Goal: Information Seeking & Learning: Compare options

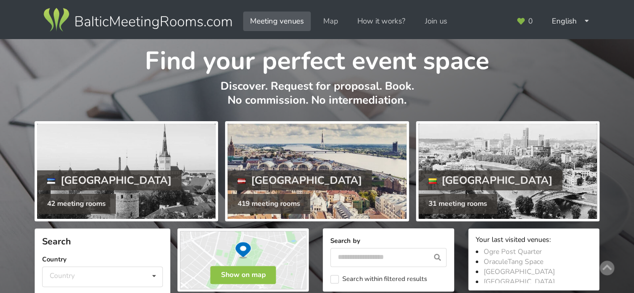
click at [256, 194] on div "419 meeting rooms" at bounding box center [269, 204] width 83 height 20
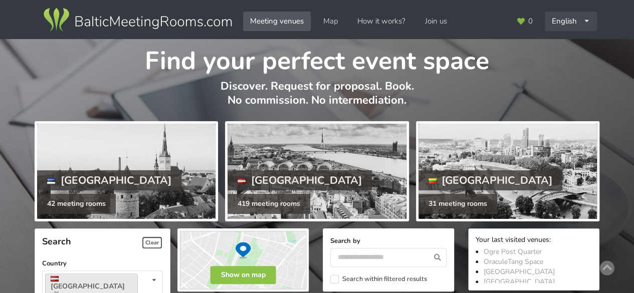
click at [577, 19] on div "English Русский Latviešu" at bounding box center [571, 22] width 52 height 20
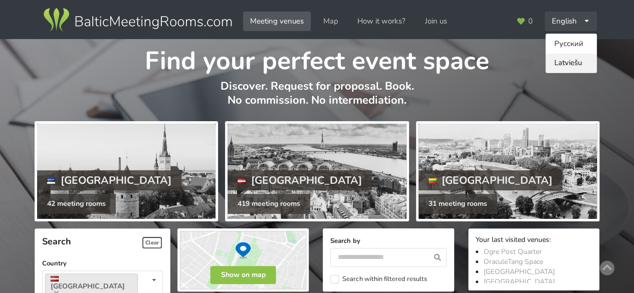
click at [569, 65] on link "Latviešu" at bounding box center [571, 64] width 51 height 20
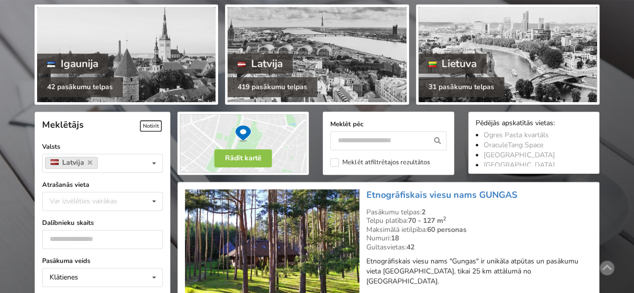
scroll to position [150, 0]
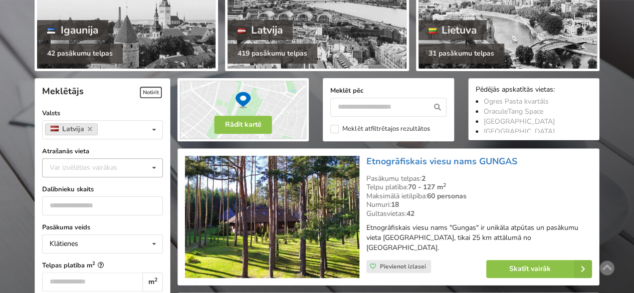
click at [79, 170] on div "Var izvēlēties vairākas" at bounding box center [93, 168] width 93 height 12
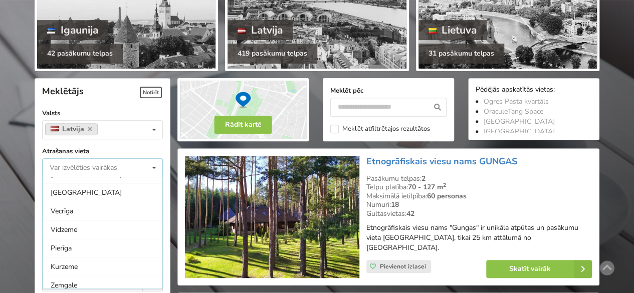
scroll to position [100, 0]
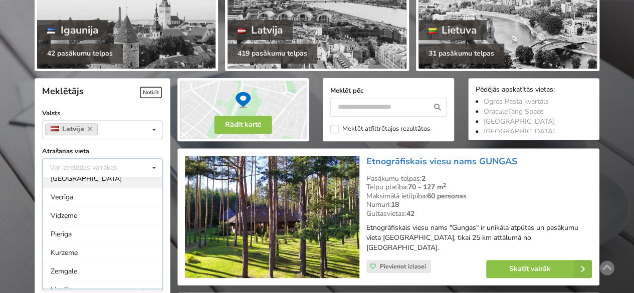
click at [62, 179] on div "[GEOGRAPHIC_DATA]" at bounding box center [103, 178] width 120 height 19
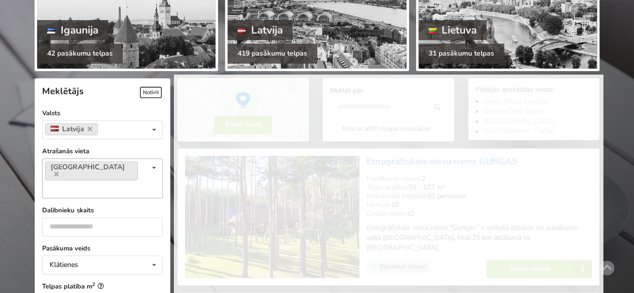
scroll to position [82, 0]
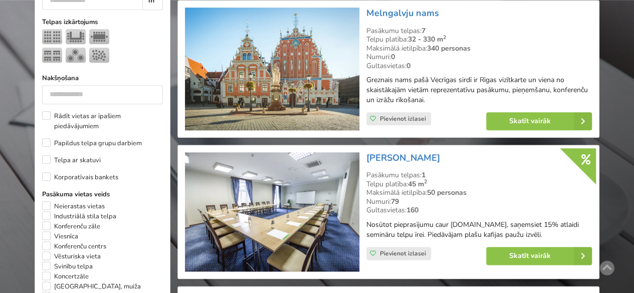
scroll to position [475, 0]
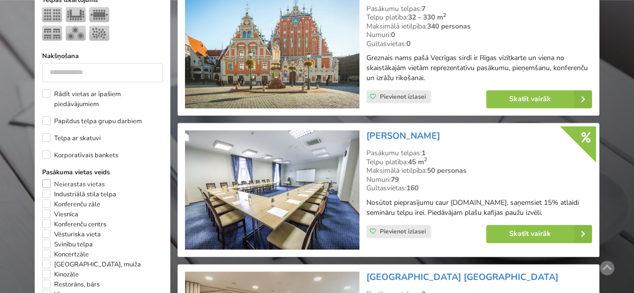
click at [47, 179] on label "Neierastas vietas" at bounding box center [73, 184] width 63 height 10
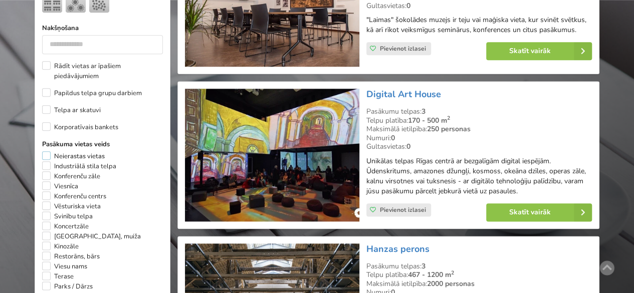
scroll to position [525, 0]
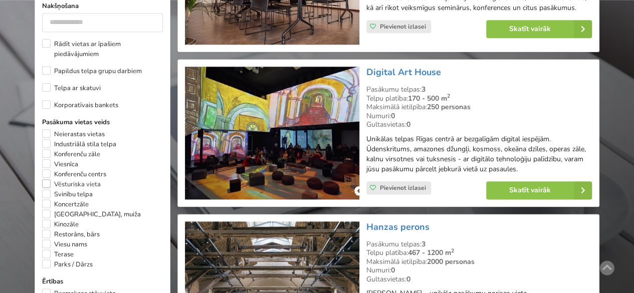
click at [62, 179] on label "Vēsturiska vieta" at bounding box center [71, 184] width 59 height 10
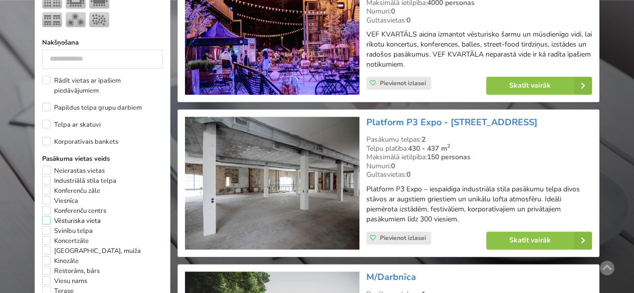
scroll to position [525, 0]
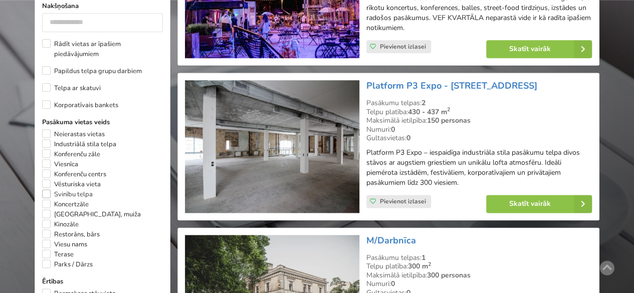
click at [77, 189] on label "Svinību telpa" at bounding box center [67, 194] width 51 height 10
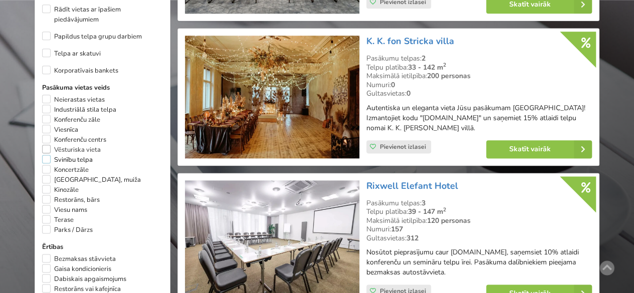
scroll to position [575, 0]
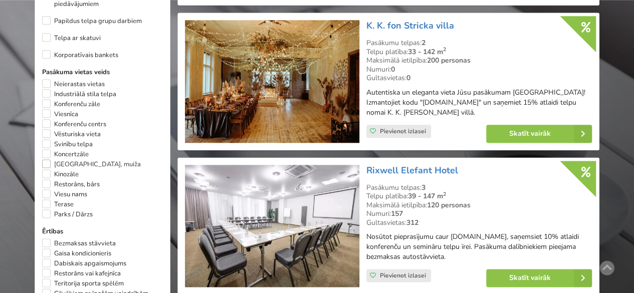
click at [73, 159] on label "[GEOGRAPHIC_DATA], muiža" at bounding box center [91, 164] width 99 height 10
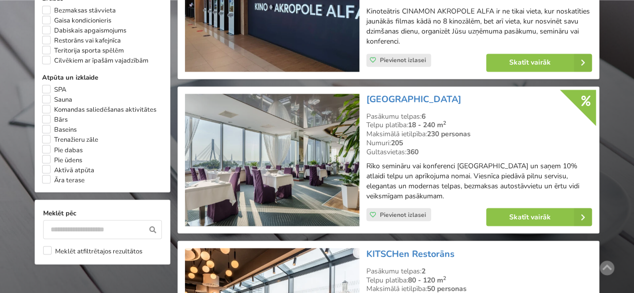
scroll to position [826, 0]
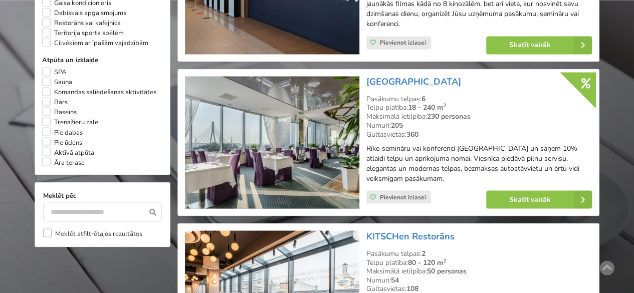
click at [49, 229] on label "Meklēt atfiltrētajos rezultātos" at bounding box center [92, 234] width 99 height 10
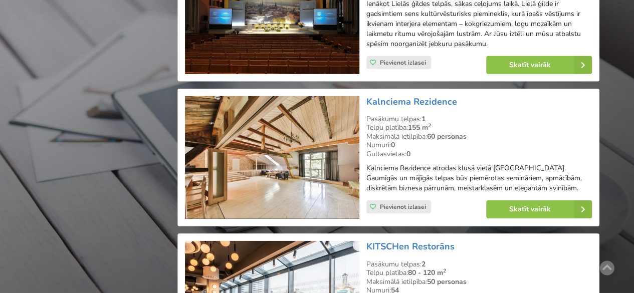
scroll to position [1578, 0]
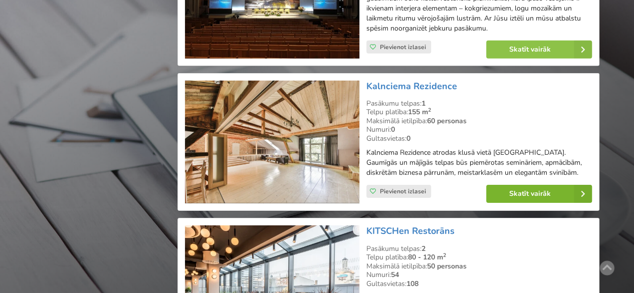
click at [526, 188] on link "Skatīt vairāk" at bounding box center [539, 194] width 106 height 18
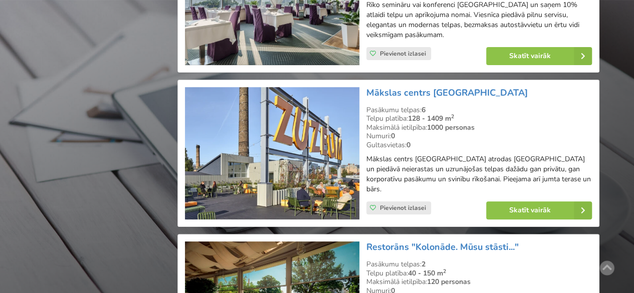
scroll to position [2029, 0]
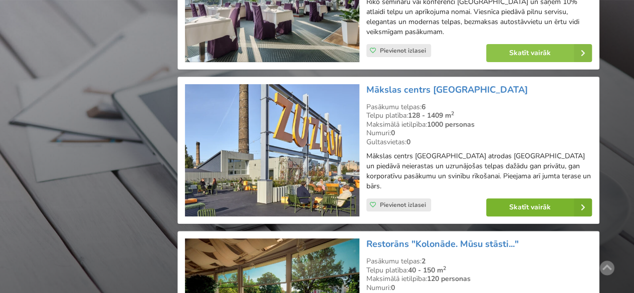
click at [534, 198] on link "Skatīt vairāk" at bounding box center [539, 207] width 106 height 18
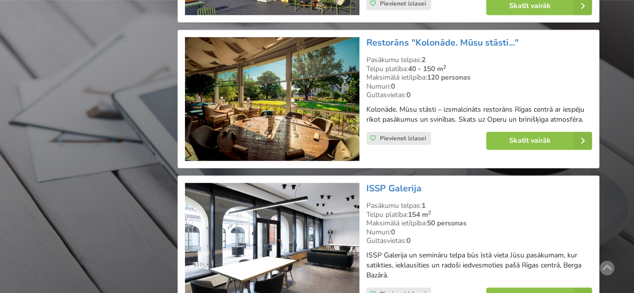
scroll to position [2280, 0]
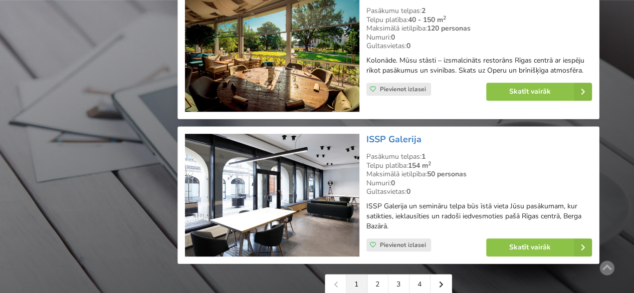
click at [358, 275] on link "1" at bounding box center [356, 285] width 21 height 20
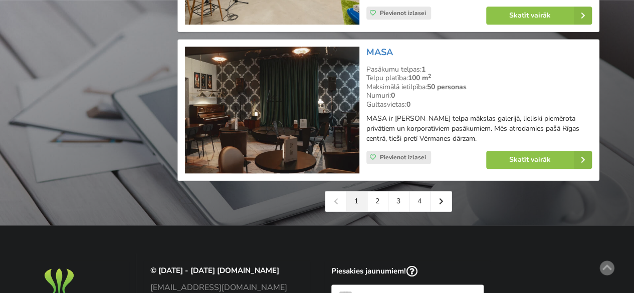
scroll to position [2306, 0]
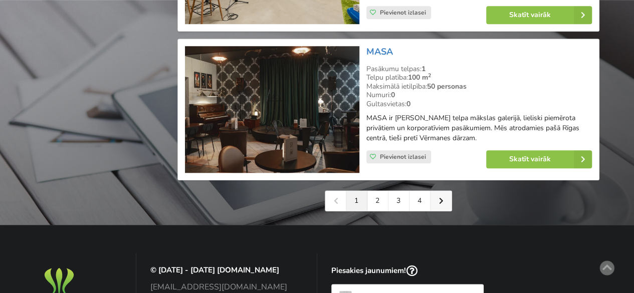
click at [444, 199] on link at bounding box center [441, 201] width 21 height 20
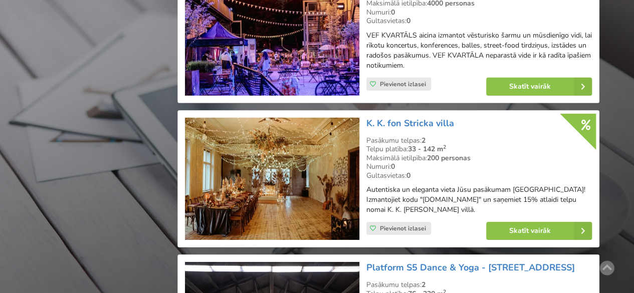
scroll to position [1604, 0]
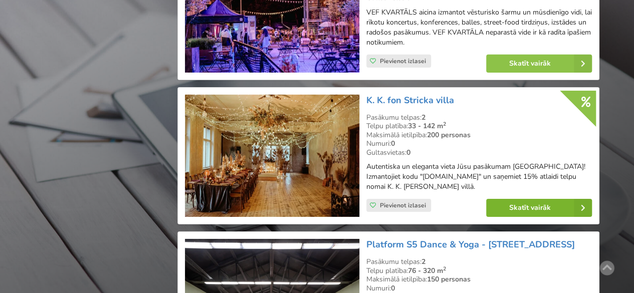
click at [531, 199] on link "Skatīt vairāk" at bounding box center [539, 208] width 106 height 18
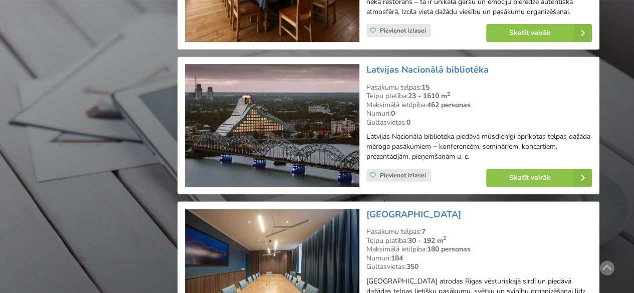
scroll to position [2105, 0]
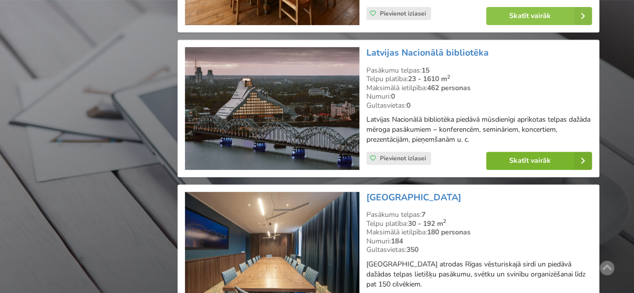
click at [520, 152] on link "Skatīt vairāk" at bounding box center [539, 161] width 106 height 18
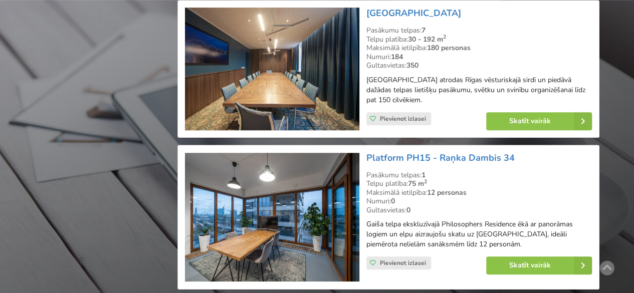
scroll to position [2306, 0]
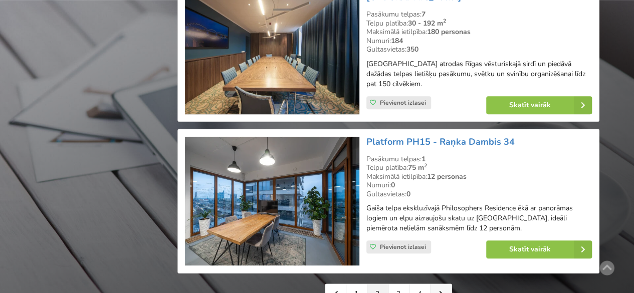
click at [444, 284] on link at bounding box center [441, 294] width 21 height 20
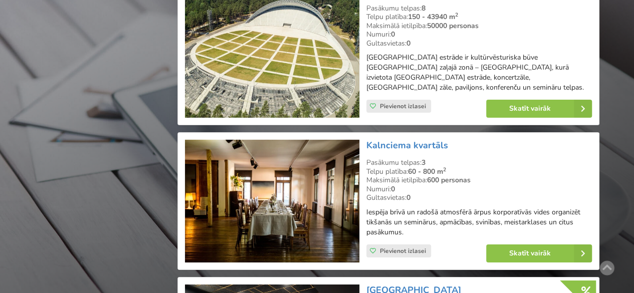
scroll to position [1704, 0]
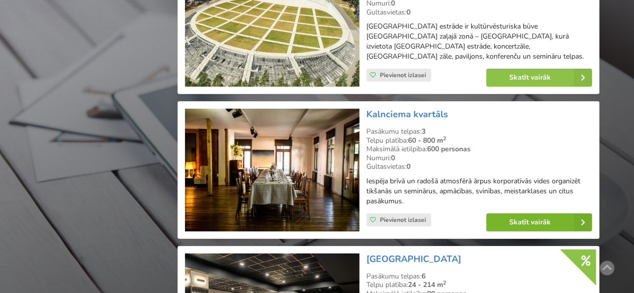
click at [523, 214] on link "Skatīt vairāk" at bounding box center [539, 223] width 106 height 18
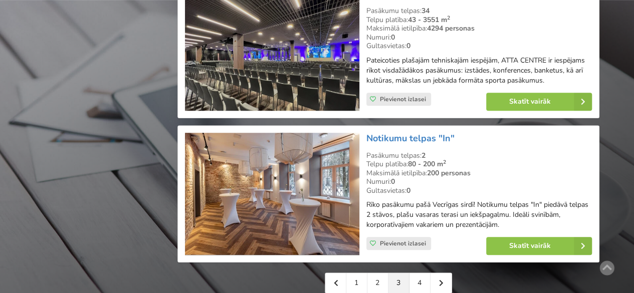
scroll to position [2306, 0]
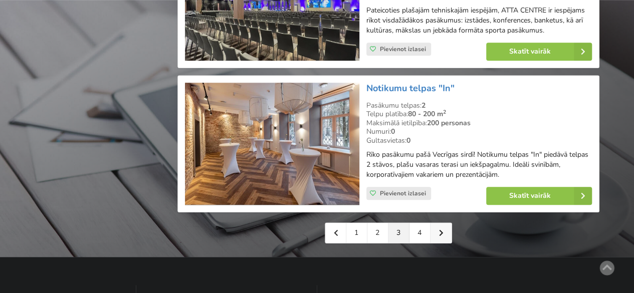
click at [444, 224] on link at bounding box center [441, 233] width 21 height 20
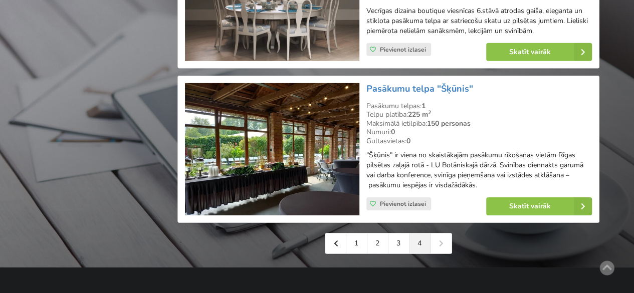
scroll to position [1554, 0]
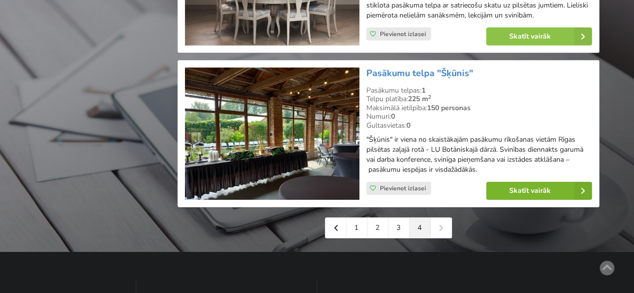
click at [515, 186] on link "Skatīt vairāk" at bounding box center [539, 191] width 106 height 18
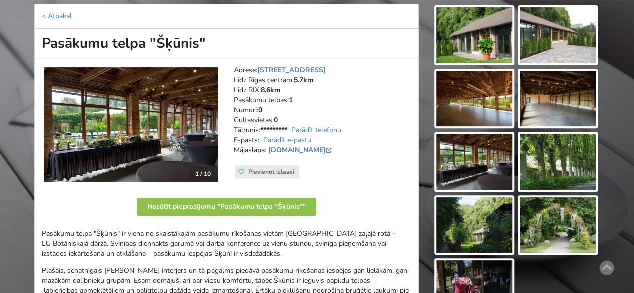
scroll to position [150, 0]
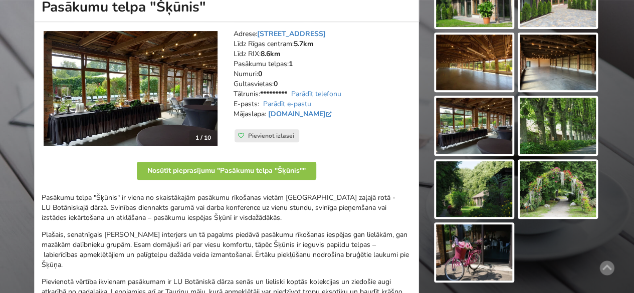
click at [327, 145] on div "Adrese: Kandavas iela 2, Rīga Līdz Rīgas centram: 5.7km Līdz RIX: 8.6km Pasākum…" at bounding box center [323, 88] width 192 height 133
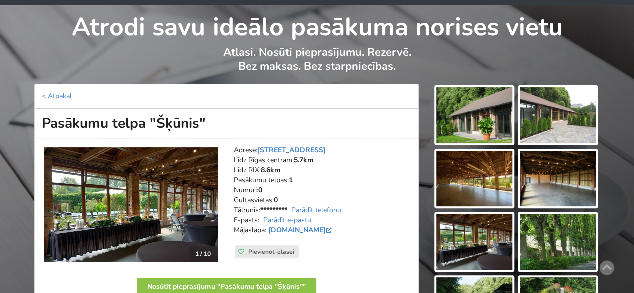
scroll to position [50, 0]
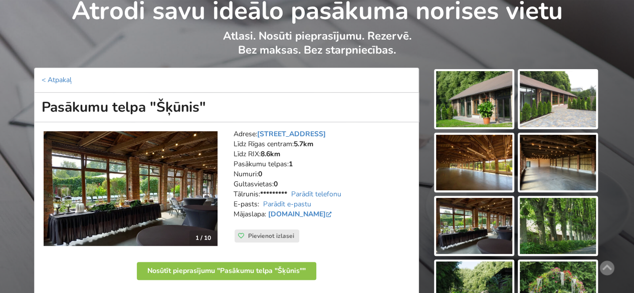
click at [474, 92] on img at bounding box center [474, 99] width 76 height 56
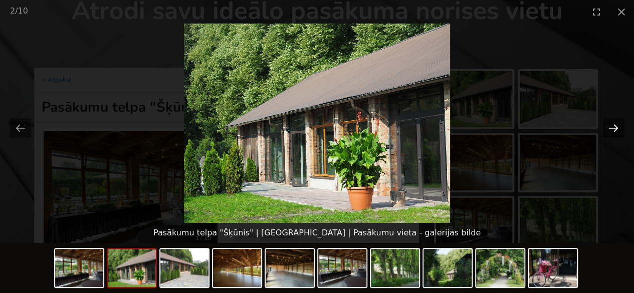
click at [609, 123] on button "Next slide" at bounding box center [613, 128] width 21 height 20
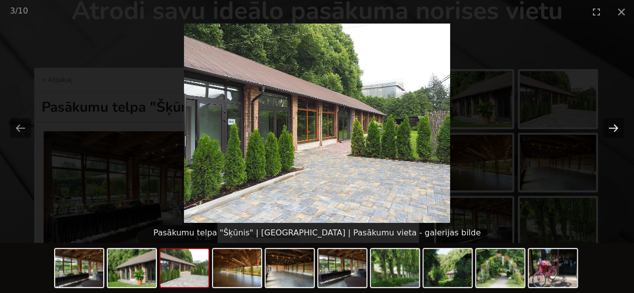
click at [609, 123] on button "Next slide" at bounding box center [613, 128] width 21 height 20
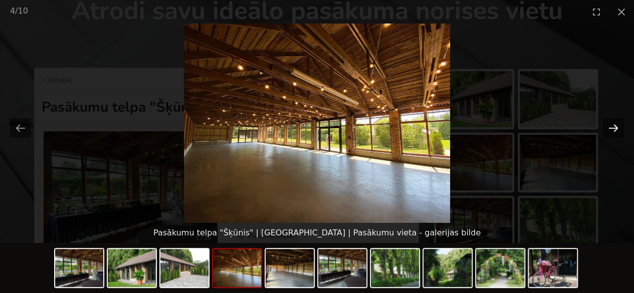
click at [609, 123] on button "Next slide" at bounding box center [613, 128] width 21 height 20
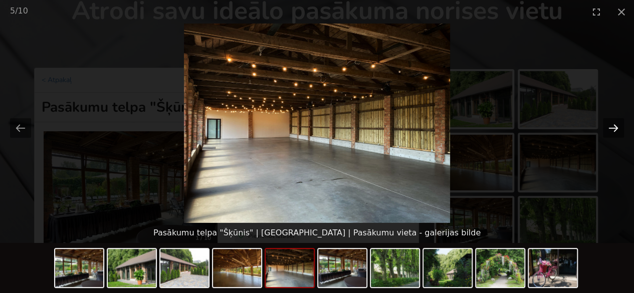
click at [609, 123] on button "Next slide" at bounding box center [613, 128] width 21 height 20
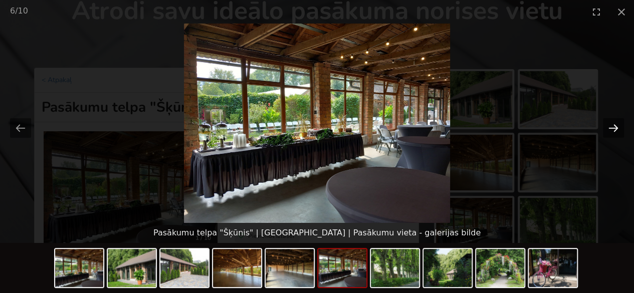
click at [609, 123] on button "Next slide" at bounding box center [613, 128] width 21 height 20
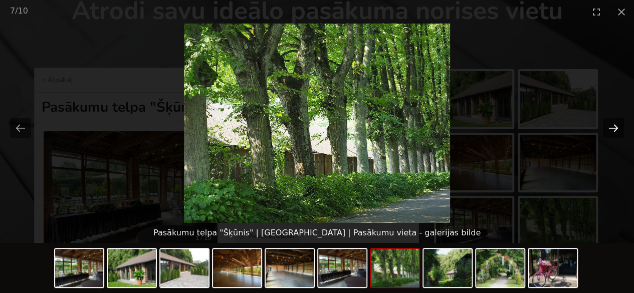
click at [609, 123] on button "Next slide" at bounding box center [613, 128] width 21 height 20
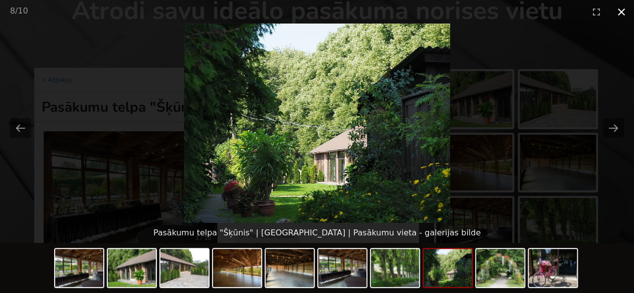
click at [622, 10] on button "Close gallery" at bounding box center [621, 12] width 25 height 24
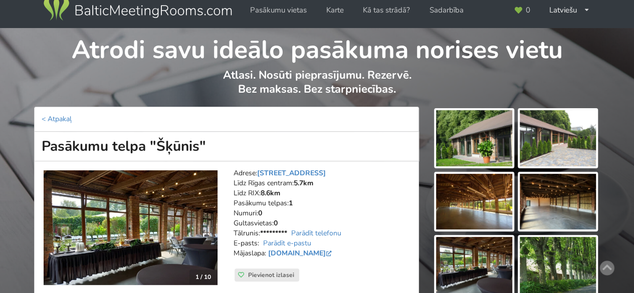
scroll to position [0, 0]
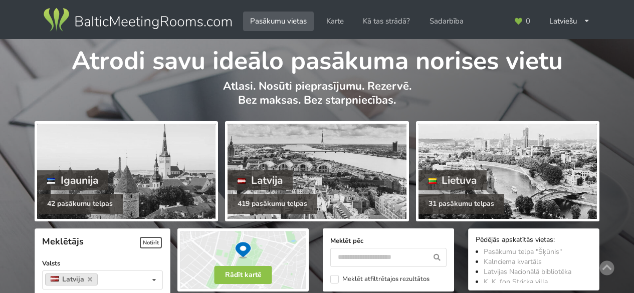
scroll to position [1554, 0]
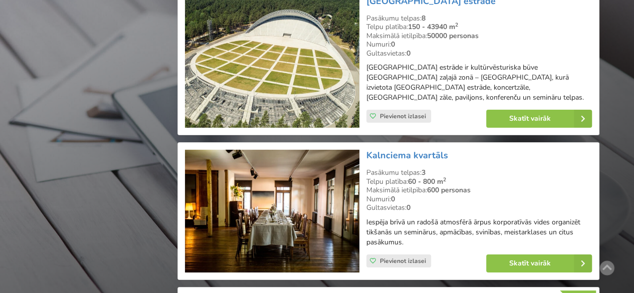
scroll to position [1654, 0]
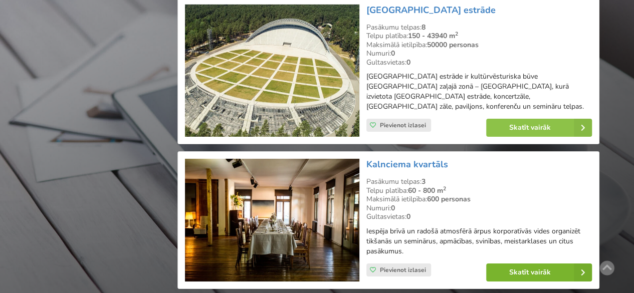
click at [529, 264] on link "Skatīt vairāk" at bounding box center [539, 273] width 106 height 18
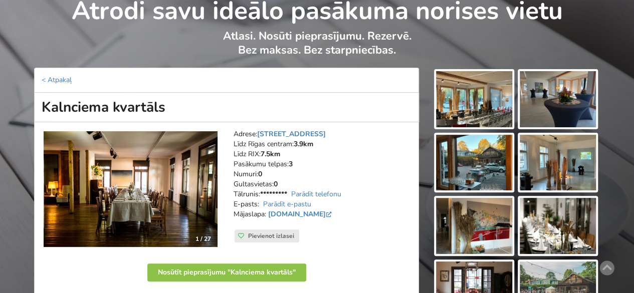
scroll to position [100, 0]
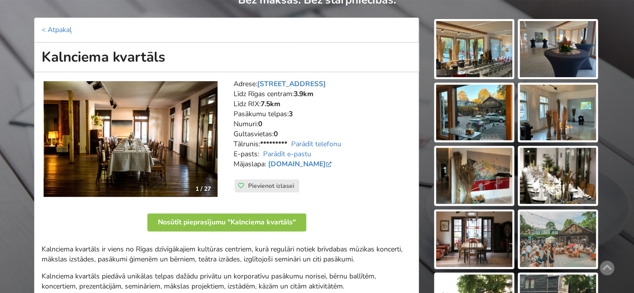
click at [490, 59] on img at bounding box center [474, 49] width 76 height 56
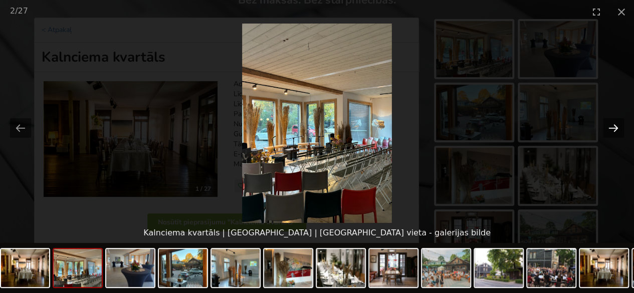
click at [614, 129] on button "Next slide" at bounding box center [613, 128] width 21 height 20
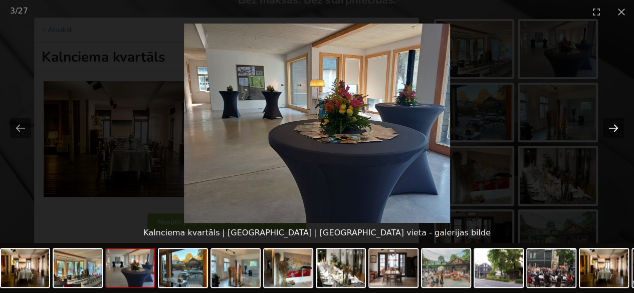
click at [614, 129] on button "Next slide" at bounding box center [613, 128] width 21 height 20
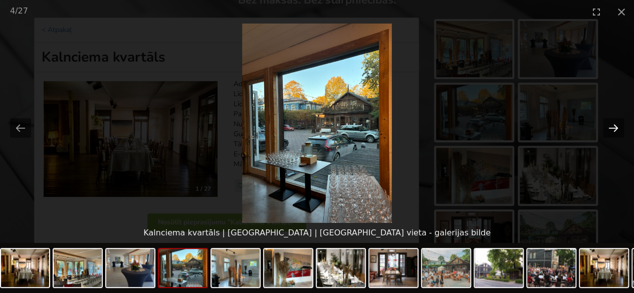
click at [614, 129] on button "Next slide" at bounding box center [613, 128] width 21 height 20
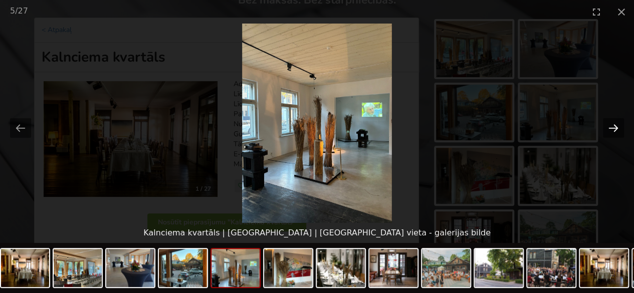
click at [614, 129] on button "Next slide" at bounding box center [613, 128] width 21 height 20
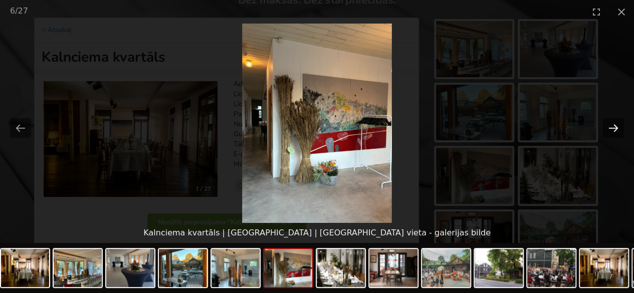
click at [614, 129] on button "Next slide" at bounding box center [613, 128] width 21 height 20
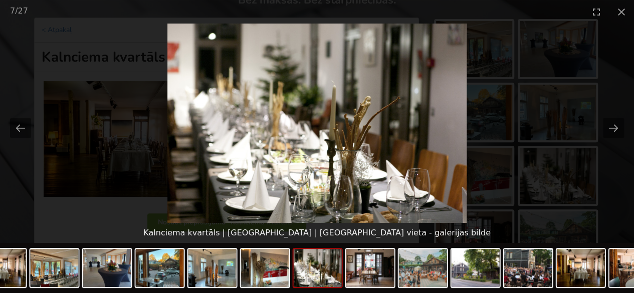
drag, startPoint x: 26, startPoint y: 126, endPoint x: 53, endPoint y: 125, distance: 27.6
click at [25, 126] on button "Previous slide" at bounding box center [20, 128] width 21 height 20
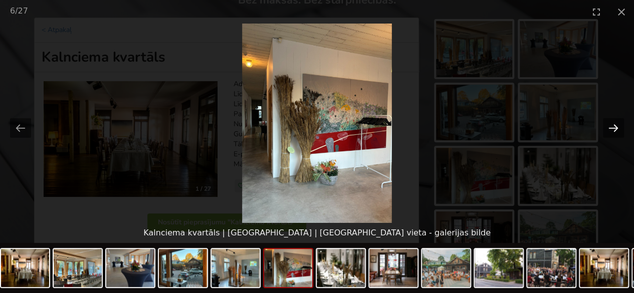
click at [615, 129] on button "Next slide" at bounding box center [613, 128] width 21 height 20
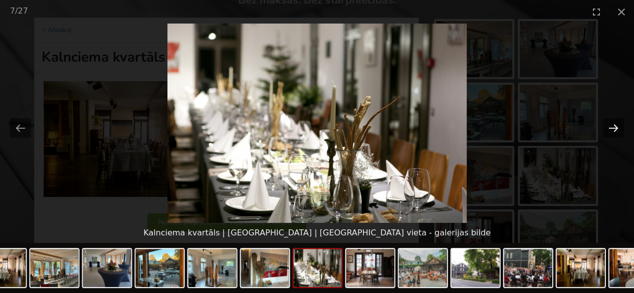
click at [615, 129] on button "Next slide" at bounding box center [613, 128] width 21 height 20
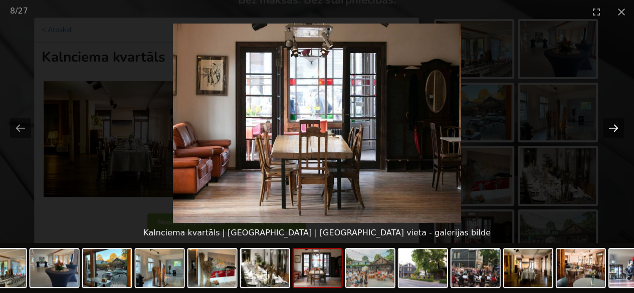
click at [615, 129] on button "Next slide" at bounding box center [613, 128] width 21 height 20
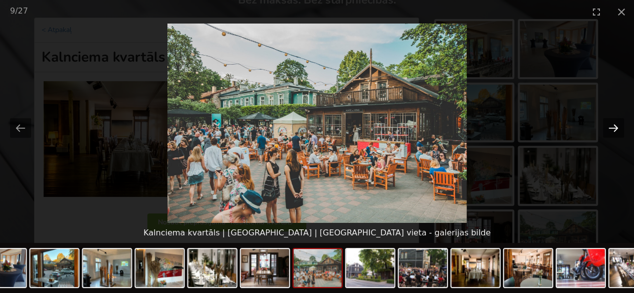
click at [615, 129] on button "Next slide" at bounding box center [613, 128] width 21 height 20
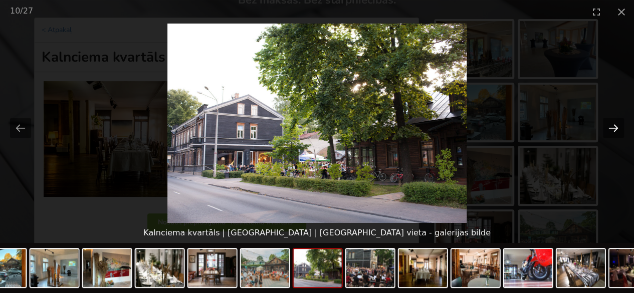
click at [615, 129] on button "Next slide" at bounding box center [613, 128] width 21 height 20
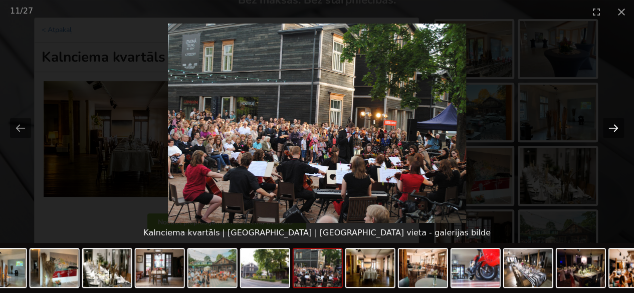
click at [615, 129] on button "Next slide" at bounding box center [613, 128] width 21 height 20
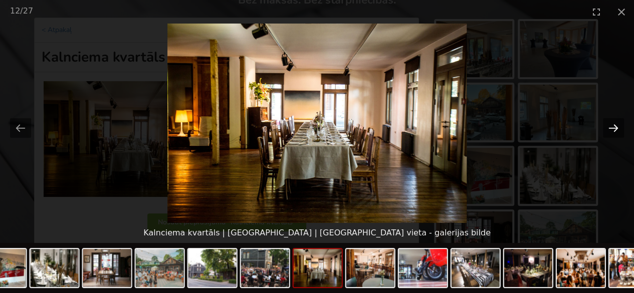
click at [615, 129] on button "Next slide" at bounding box center [613, 128] width 21 height 20
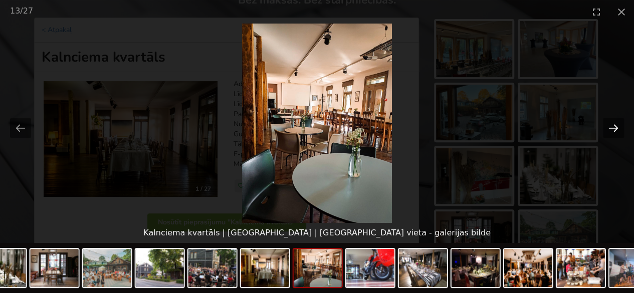
click at [615, 129] on button "Next slide" at bounding box center [613, 128] width 21 height 20
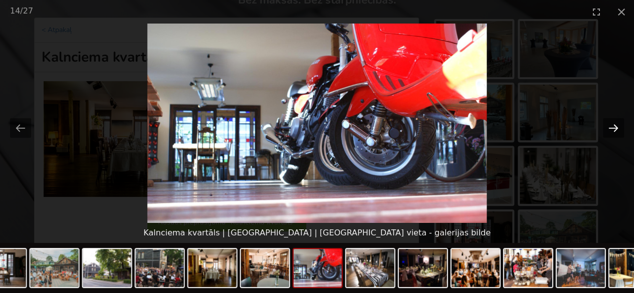
click at [615, 129] on button "Next slide" at bounding box center [613, 128] width 21 height 20
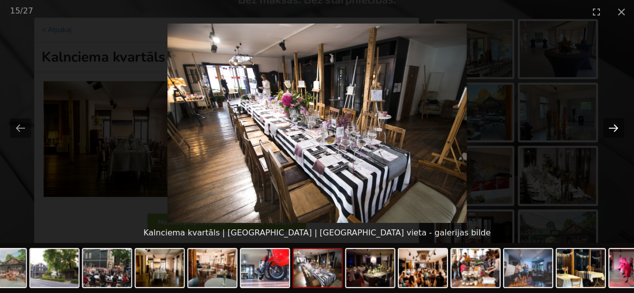
click at [613, 128] on button "Next slide" at bounding box center [613, 128] width 21 height 20
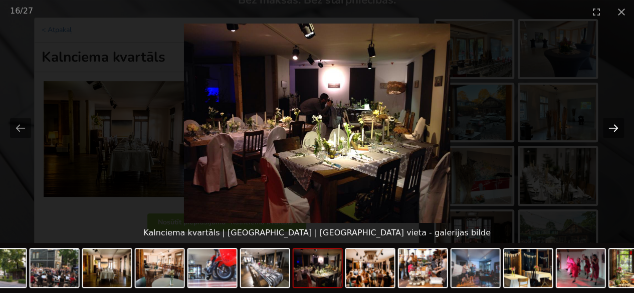
click at [613, 128] on button "Next slide" at bounding box center [613, 128] width 21 height 20
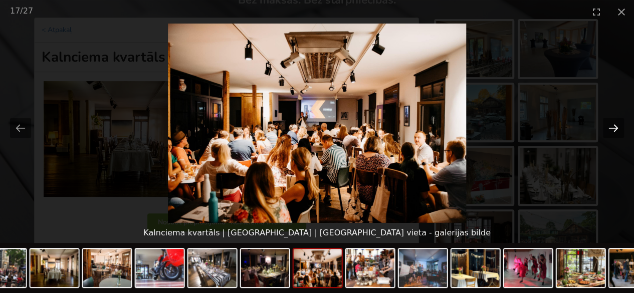
click at [613, 128] on button "Next slide" at bounding box center [613, 128] width 21 height 20
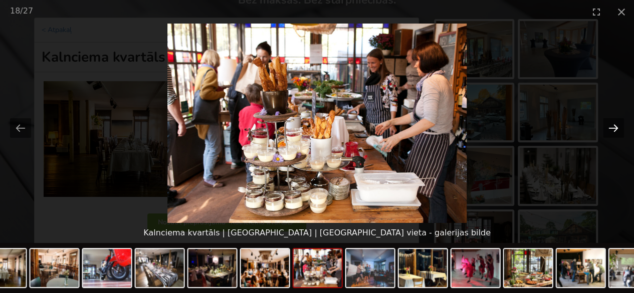
click at [613, 128] on button "Next slide" at bounding box center [613, 128] width 21 height 20
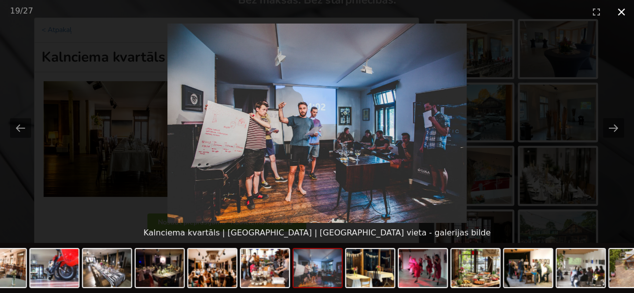
click at [623, 13] on button "Close gallery" at bounding box center [621, 12] width 25 height 24
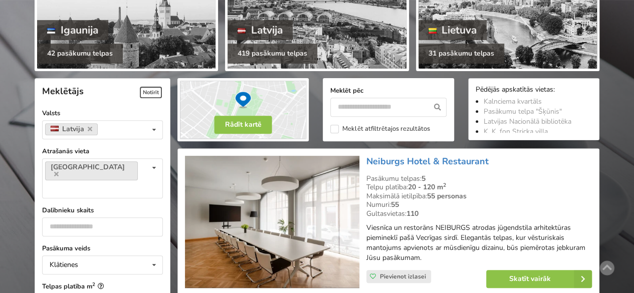
scroll to position [251, 0]
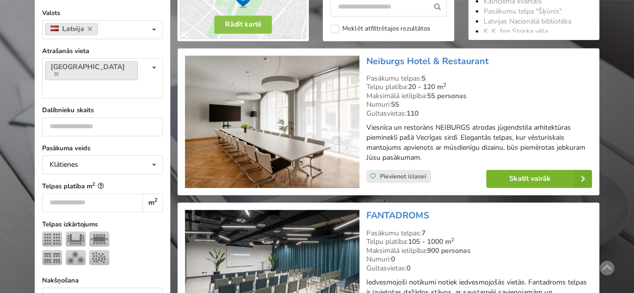
click at [518, 175] on link "Skatīt vairāk" at bounding box center [539, 179] width 106 height 18
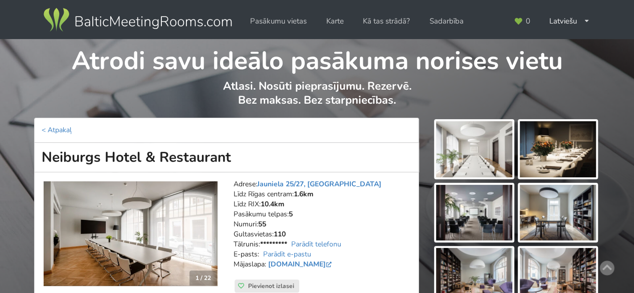
click at [475, 162] on img at bounding box center [474, 149] width 76 height 56
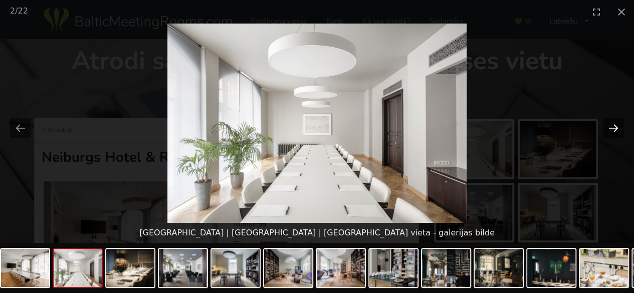
click at [608, 127] on button "Next slide" at bounding box center [613, 128] width 21 height 20
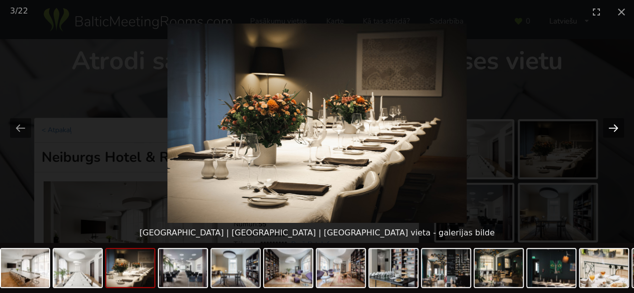
click at [608, 127] on button "Next slide" at bounding box center [613, 128] width 21 height 20
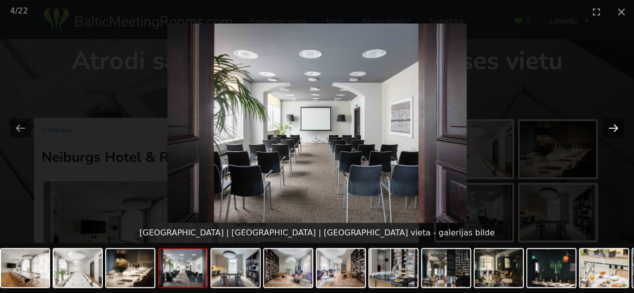
click at [612, 127] on button "Next slide" at bounding box center [613, 128] width 21 height 20
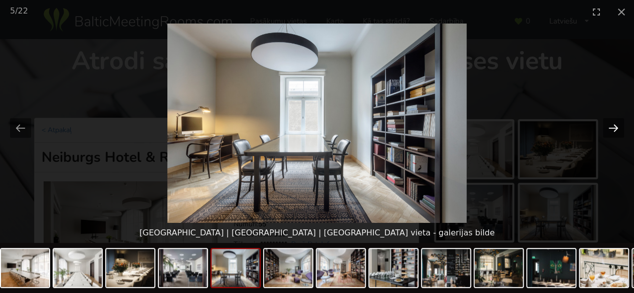
click at [612, 127] on button "Next slide" at bounding box center [613, 128] width 21 height 20
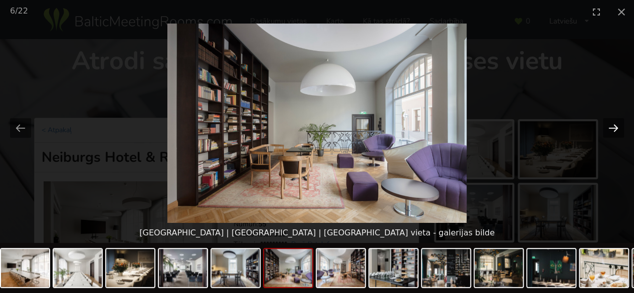
click at [612, 127] on button "Next slide" at bounding box center [613, 128] width 21 height 20
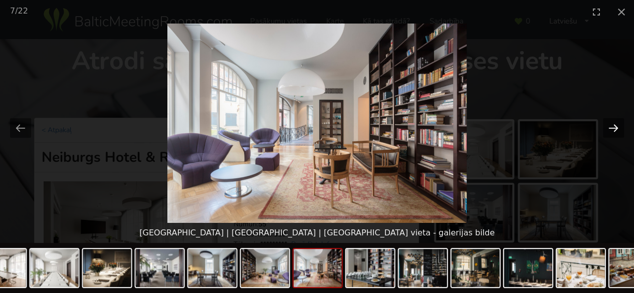
click at [612, 127] on button "Next slide" at bounding box center [613, 128] width 21 height 20
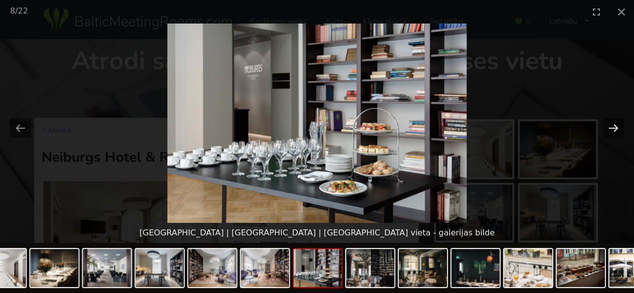
click at [612, 127] on button "Next slide" at bounding box center [613, 128] width 21 height 20
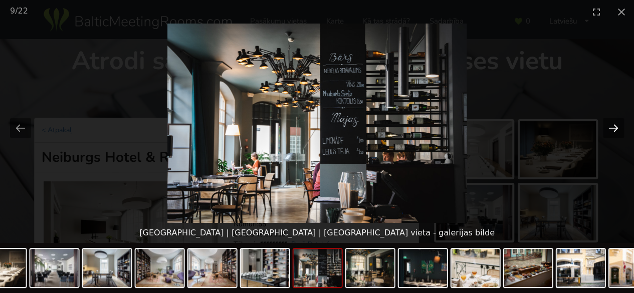
click at [612, 127] on button "Next slide" at bounding box center [613, 128] width 21 height 20
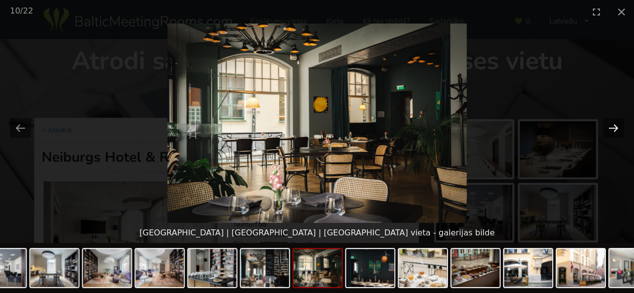
click at [612, 127] on button "Next slide" at bounding box center [613, 128] width 21 height 20
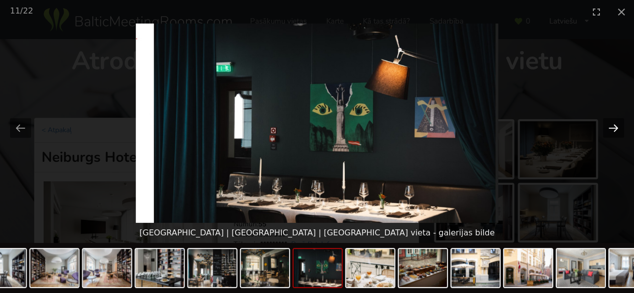
click at [612, 127] on button "Next slide" at bounding box center [613, 128] width 21 height 20
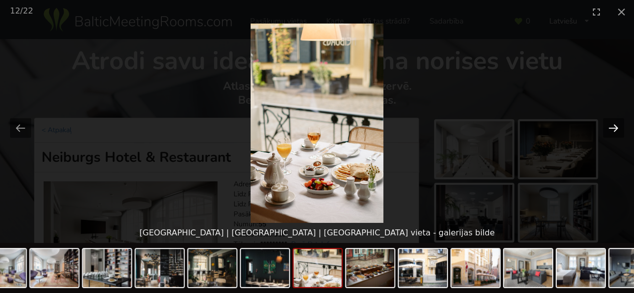
click at [612, 127] on button "Next slide" at bounding box center [613, 128] width 21 height 20
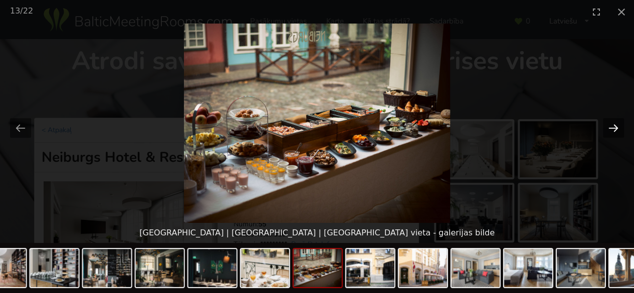
click at [612, 127] on button "Next slide" at bounding box center [613, 128] width 21 height 20
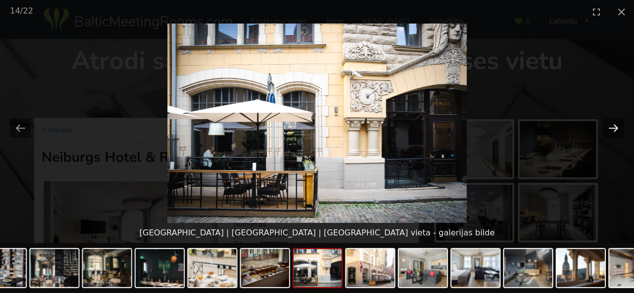
click at [612, 127] on button "Next slide" at bounding box center [613, 128] width 21 height 20
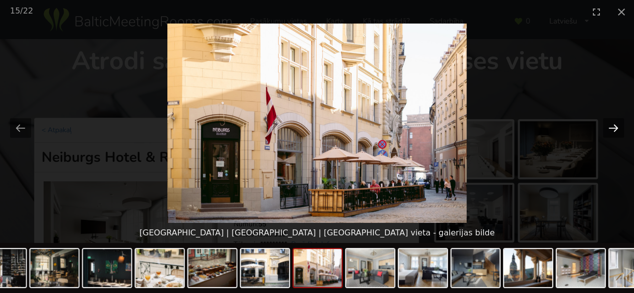
click at [612, 127] on button "Next slide" at bounding box center [613, 128] width 21 height 20
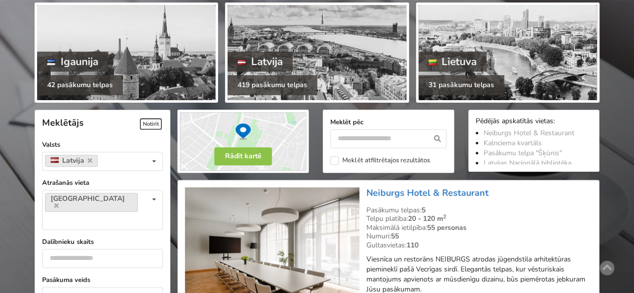
scroll to position [150, 0]
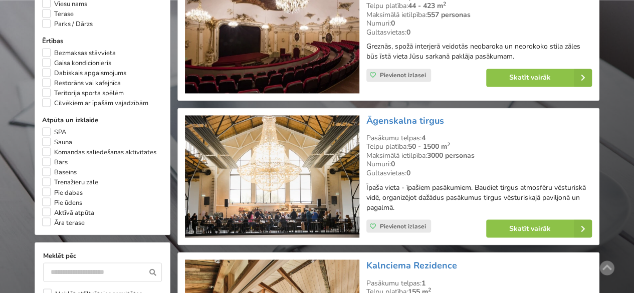
scroll to position [802, 0]
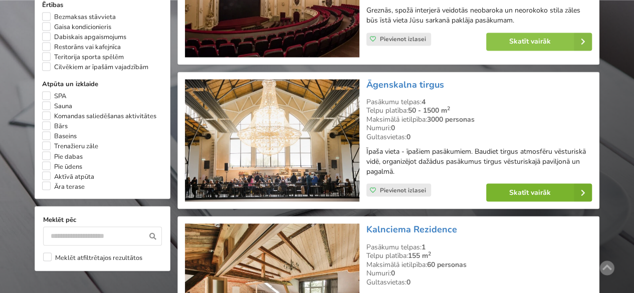
click at [526, 188] on link "Skatīt vairāk" at bounding box center [539, 192] width 106 height 18
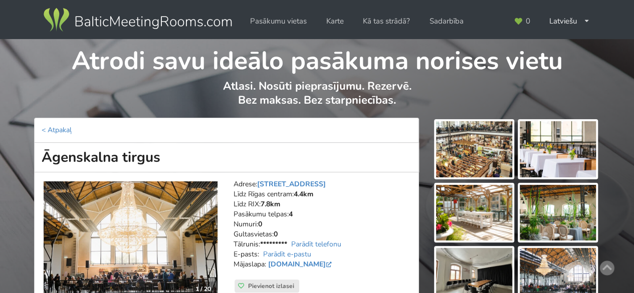
click at [487, 142] on img at bounding box center [474, 149] width 76 height 56
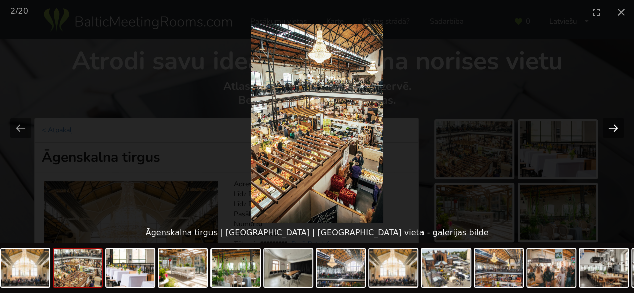
click at [613, 129] on button "Next slide" at bounding box center [613, 128] width 21 height 20
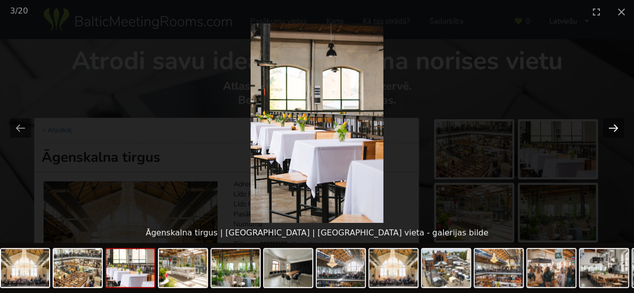
click at [613, 129] on button "Next slide" at bounding box center [613, 128] width 21 height 20
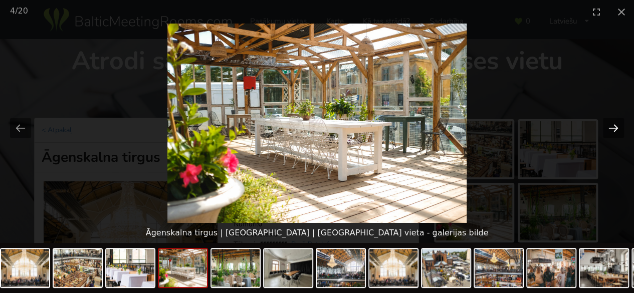
click at [613, 129] on button "Next slide" at bounding box center [613, 128] width 21 height 20
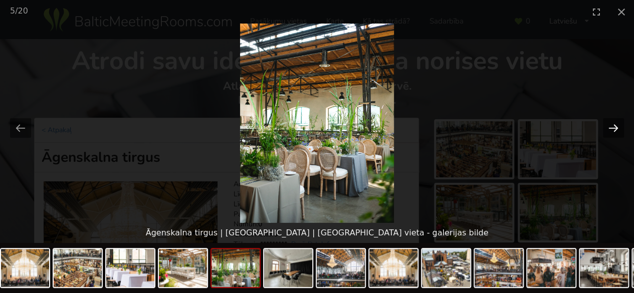
click at [613, 129] on button "Next slide" at bounding box center [613, 128] width 21 height 20
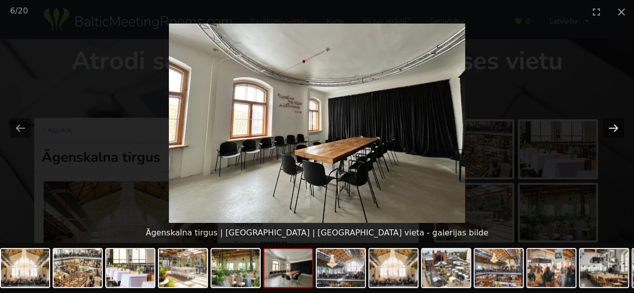
click at [613, 129] on button "Next slide" at bounding box center [613, 128] width 21 height 20
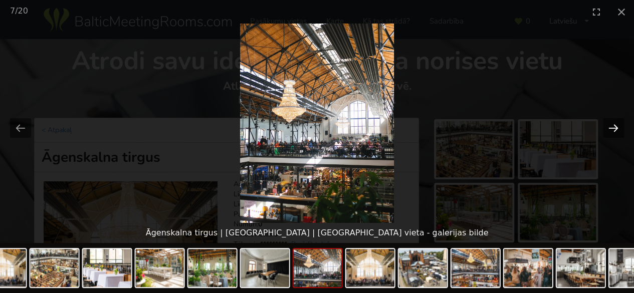
click at [613, 129] on button "Next slide" at bounding box center [613, 128] width 21 height 20
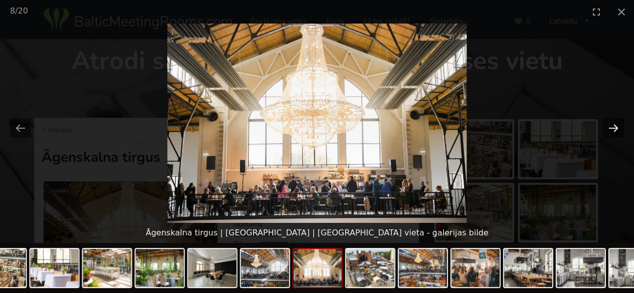
click at [613, 129] on button "Next slide" at bounding box center [613, 128] width 21 height 20
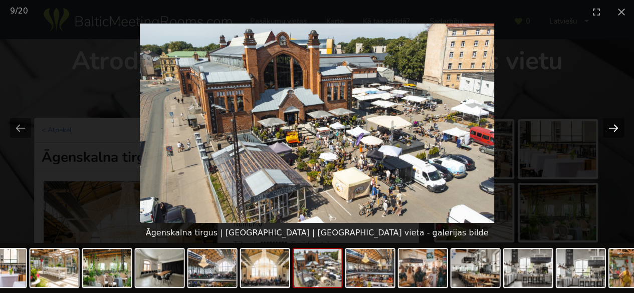
click at [613, 129] on button "Next slide" at bounding box center [613, 128] width 21 height 20
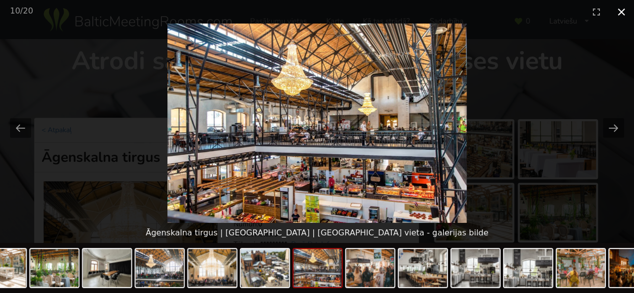
click at [621, 12] on button "Close gallery" at bounding box center [621, 12] width 25 height 24
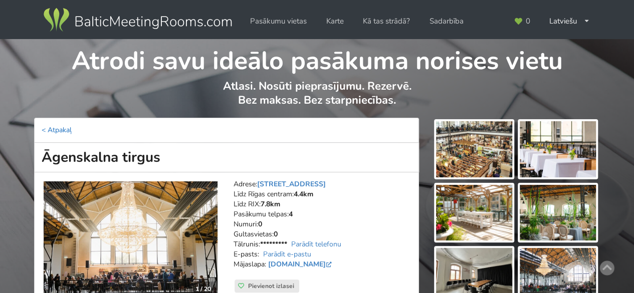
click at [64, 130] on link "< Atpakaļ" at bounding box center [57, 130] width 30 height 10
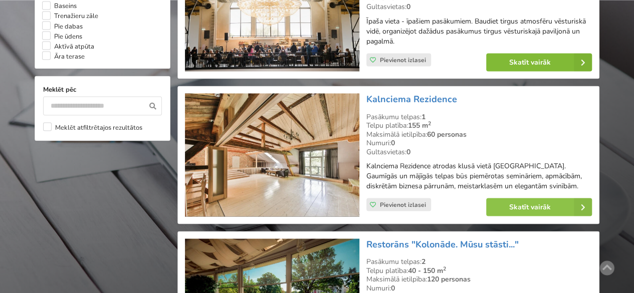
scroll to position [952, 0]
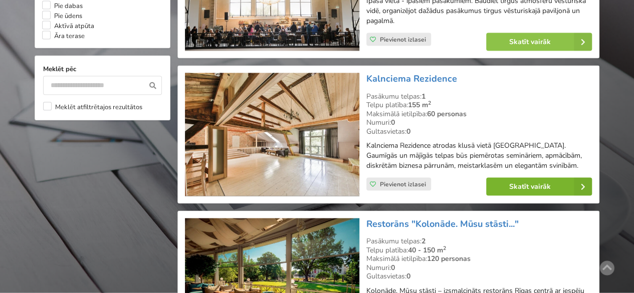
click at [543, 184] on link "Skatīt vairāk" at bounding box center [539, 187] width 106 height 18
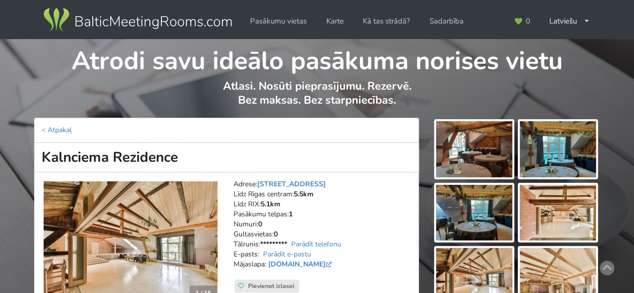
click at [481, 148] on img at bounding box center [474, 149] width 76 height 56
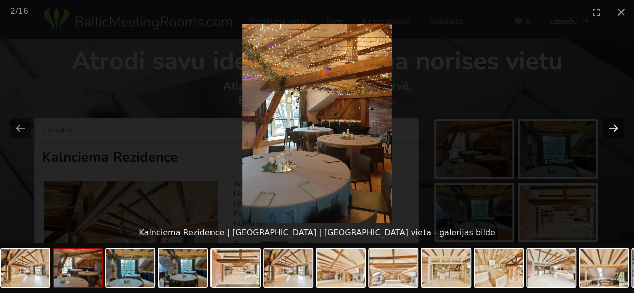
click at [615, 127] on button "Next slide" at bounding box center [613, 128] width 21 height 20
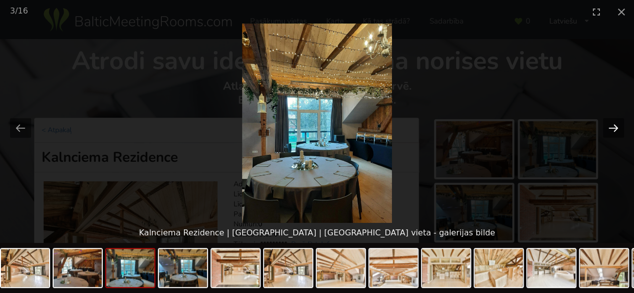
click at [615, 127] on button "Next slide" at bounding box center [613, 128] width 21 height 20
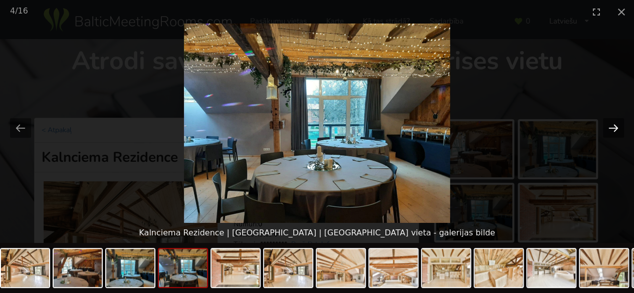
click at [615, 127] on button "Next slide" at bounding box center [613, 128] width 21 height 20
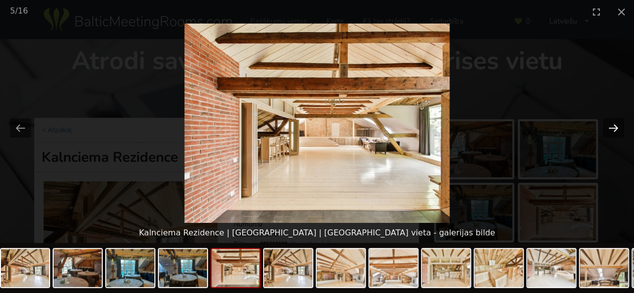
click at [615, 127] on button "Next slide" at bounding box center [613, 128] width 21 height 20
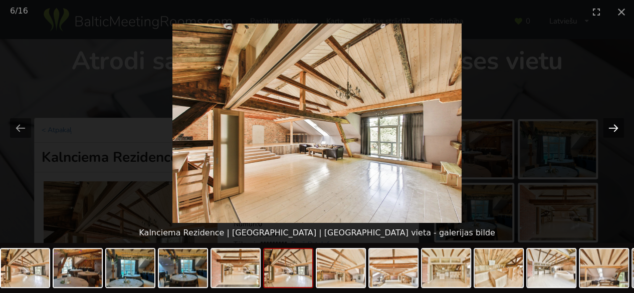
click at [613, 127] on button "Next slide" at bounding box center [613, 128] width 21 height 20
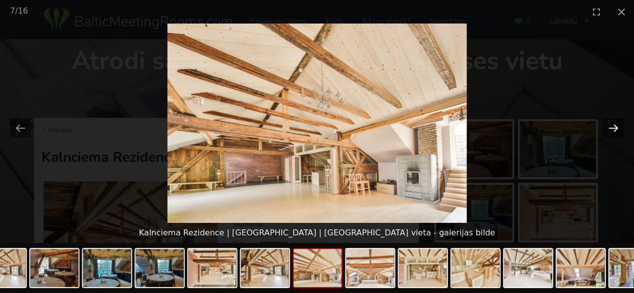
click at [613, 127] on button "Next slide" at bounding box center [613, 128] width 21 height 20
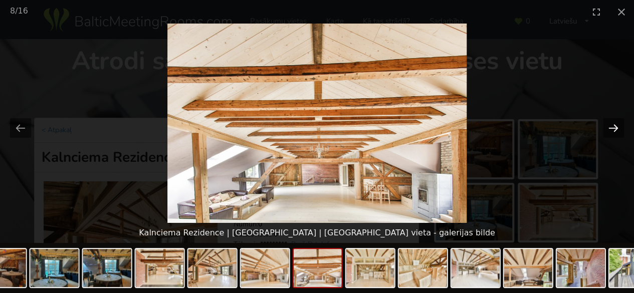
click at [613, 127] on button "Next slide" at bounding box center [613, 128] width 21 height 20
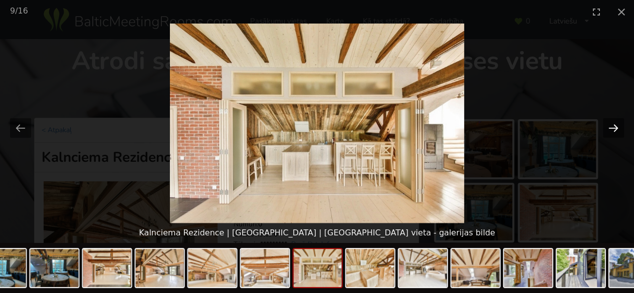
click at [613, 127] on button "Next slide" at bounding box center [613, 128] width 21 height 20
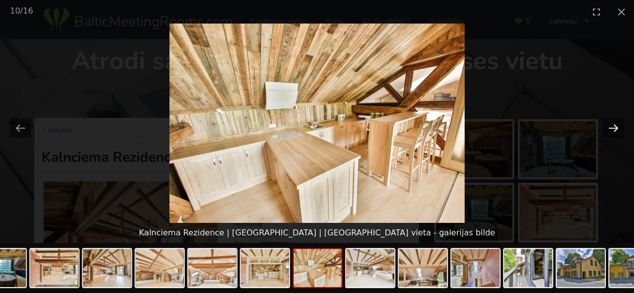
click at [613, 127] on button "Next slide" at bounding box center [613, 128] width 21 height 20
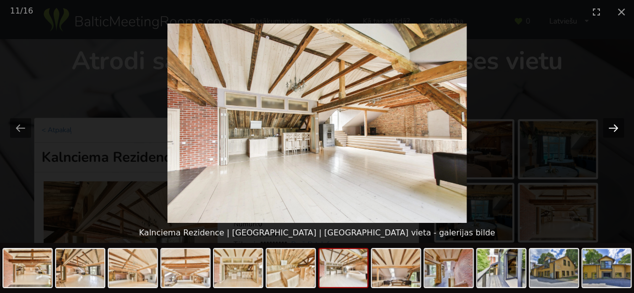
click at [613, 127] on button "Next slide" at bounding box center [613, 128] width 21 height 20
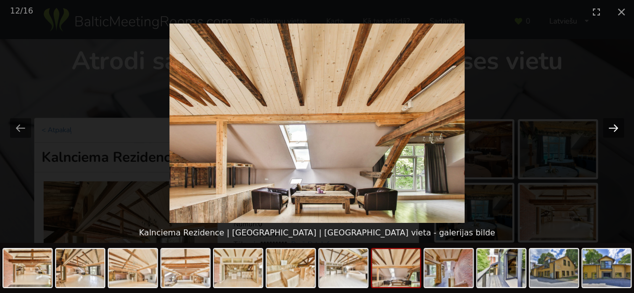
click at [613, 127] on button "Next slide" at bounding box center [613, 128] width 21 height 20
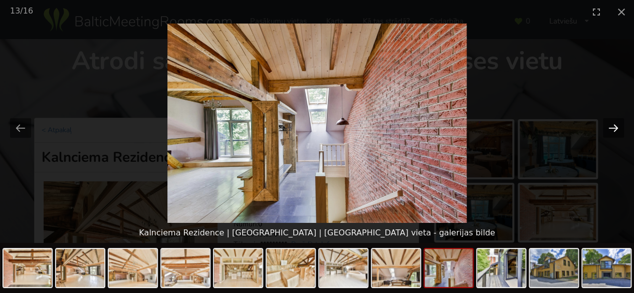
click at [613, 127] on button "Next slide" at bounding box center [613, 128] width 21 height 20
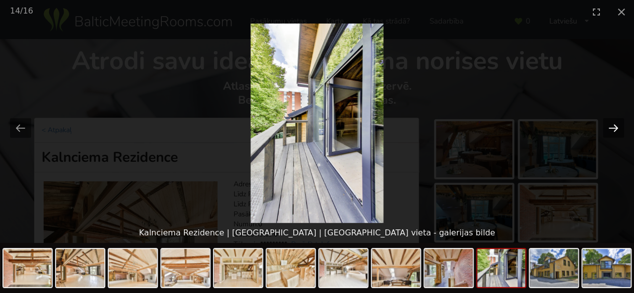
click at [613, 127] on button "Next slide" at bounding box center [613, 128] width 21 height 20
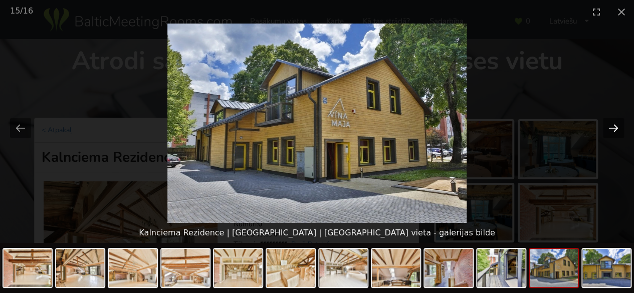
click at [613, 127] on button "Next slide" at bounding box center [613, 128] width 21 height 20
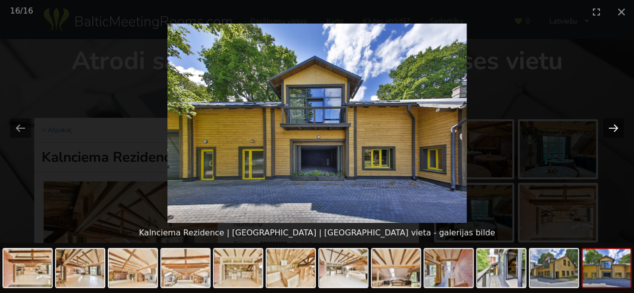
click at [613, 127] on button "Next slide" at bounding box center [613, 128] width 21 height 20
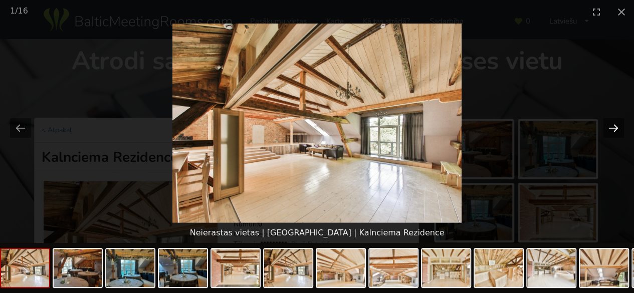
click at [613, 127] on button "Next slide" at bounding box center [613, 128] width 21 height 20
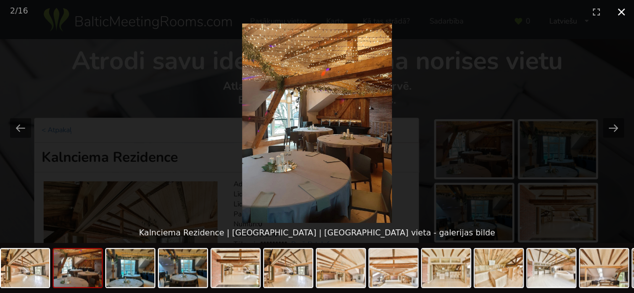
click at [618, 14] on button "Close gallery" at bounding box center [621, 12] width 25 height 24
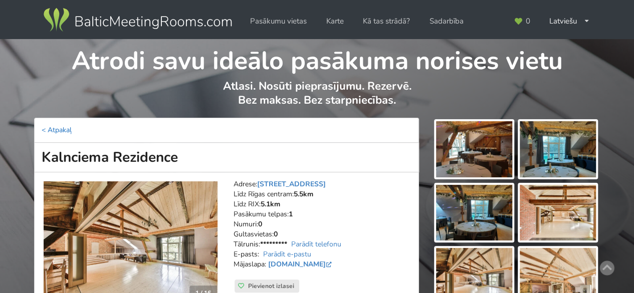
click at [67, 131] on link "< Atpakaļ" at bounding box center [57, 130] width 30 height 10
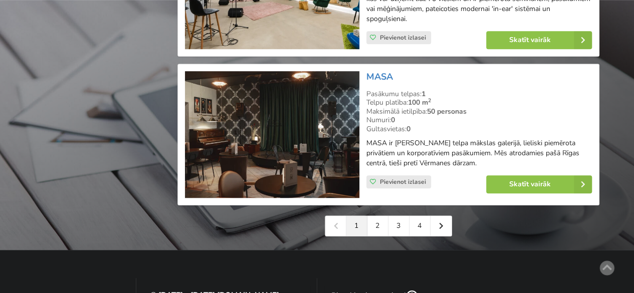
scroll to position [2306, 0]
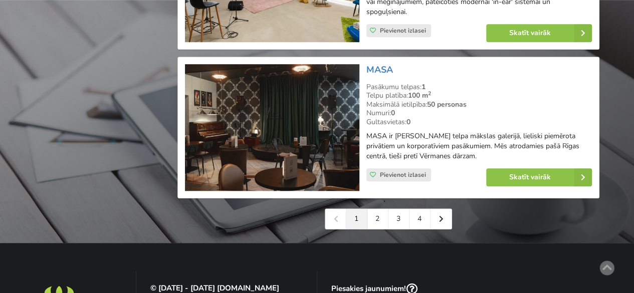
click at [357, 209] on link "1" at bounding box center [356, 219] width 21 height 20
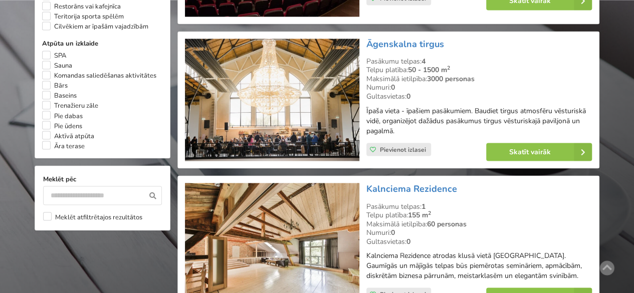
scroll to position [852, 0]
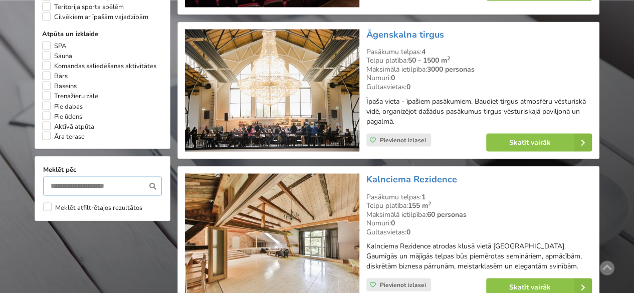
click at [89, 176] on input "text" at bounding box center [102, 185] width 119 height 19
type input "******"
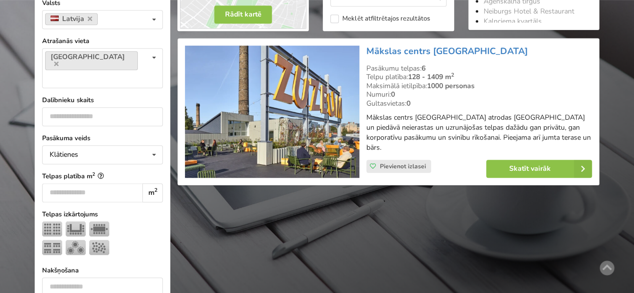
scroll to position [225, 0]
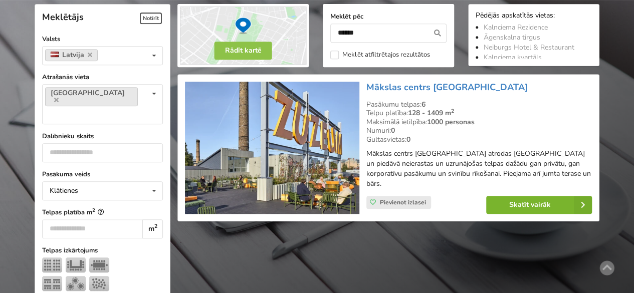
click at [536, 196] on link "Skatīt vairāk" at bounding box center [539, 205] width 106 height 18
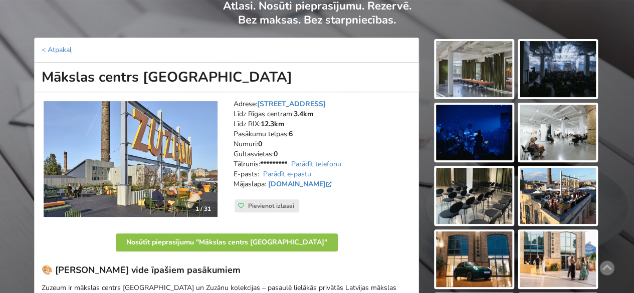
scroll to position [100, 0]
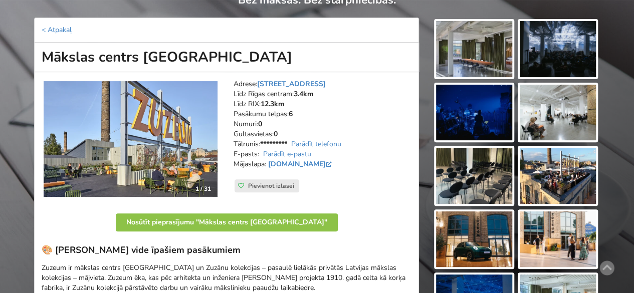
click at [459, 53] on img at bounding box center [474, 49] width 76 height 56
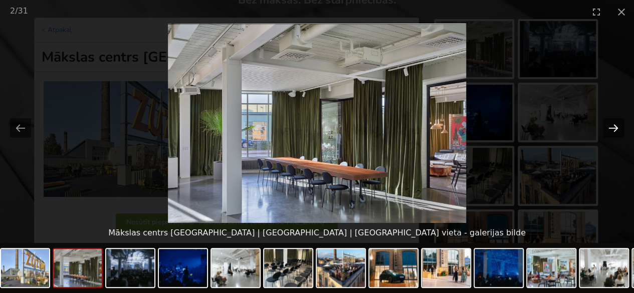
click at [611, 126] on button "Next slide" at bounding box center [613, 128] width 21 height 20
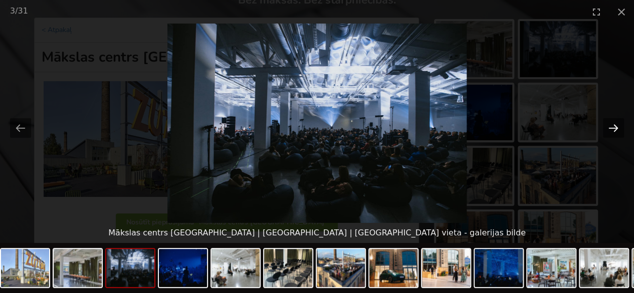
click at [611, 126] on button "Next slide" at bounding box center [613, 128] width 21 height 20
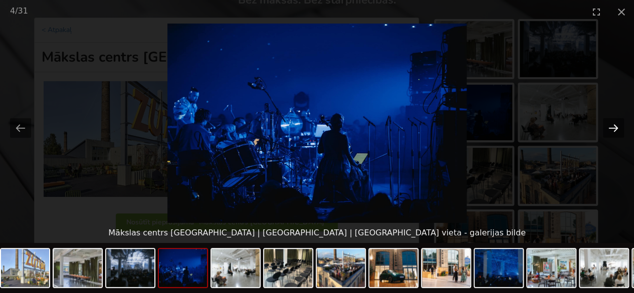
click at [611, 126] on button "Next slide" at bounding box center [613, 128] width 21 height 20
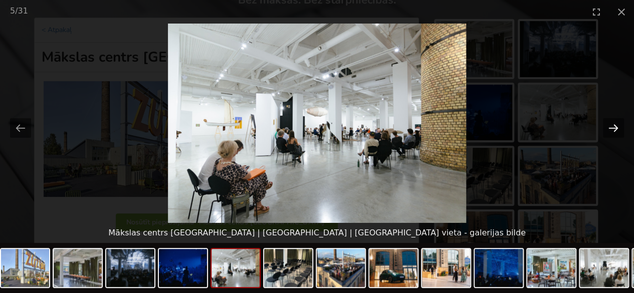
click at [611, 126] on button "Next slide" at bounding box center [613, 128] width 21 height 20
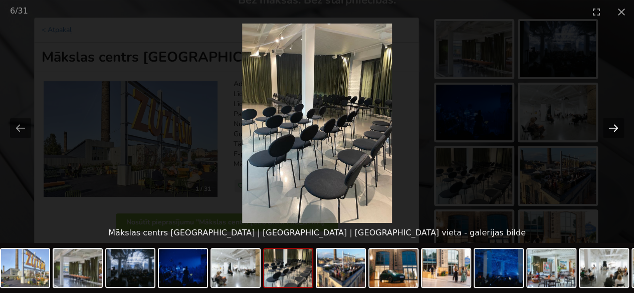
click at [611, 126] on button "Next slide" at bounding box center [613, 128] width 21 height 20
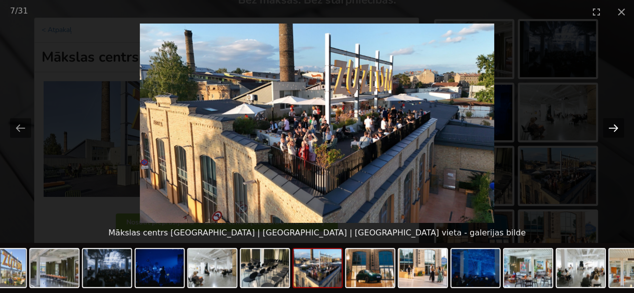
click at [611, 126] on button "Next slide" at bounding box center [613, 128] width 21 height 20
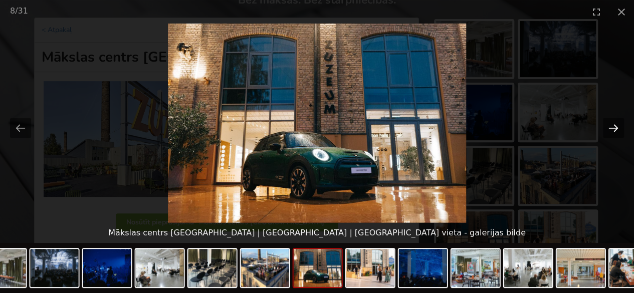
click at [611, 126] on button "Next slide" at bounding box center [613, 128] width 21 height 20
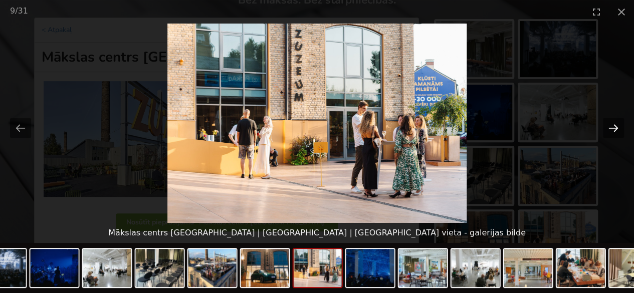
click at [611, 126] on button "Next slide" at bounding box center [613, 128] width 21 height 20
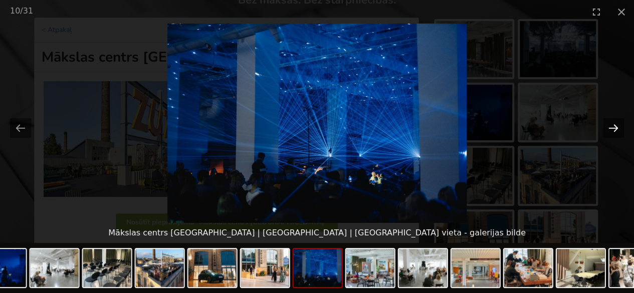
click at [611, 126] on button "Next slide" at bounding box center [613, 128] width 21 height 20
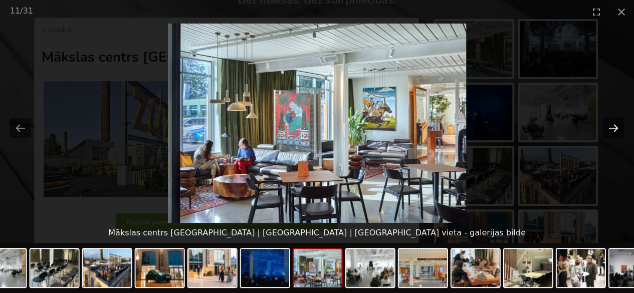
click at [611, 126] on button "Next slide" at bounding box center [613, 128] width 21 height 20
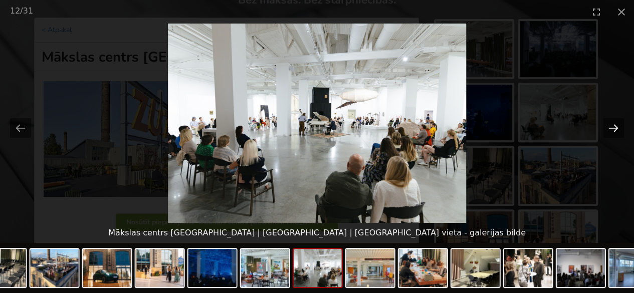
click at [611, 126] on button "Next slide" at bounding box center [613, 128] width 21 height 20
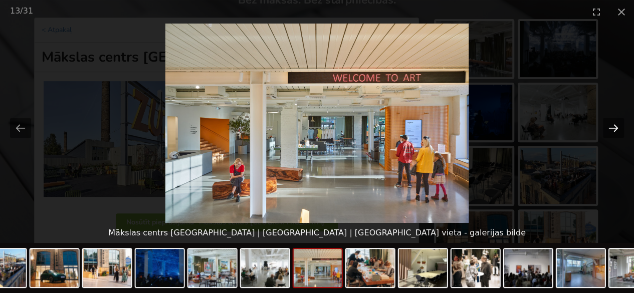
click at [611, 126] on button "Next slide" at bounding box center [613, 128] width 21 height 20
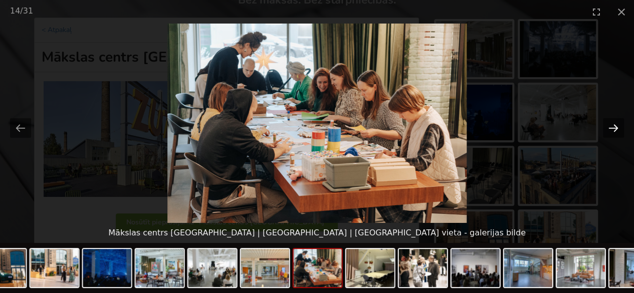
click at [611, 126] on button "Next slide" at bounding box center [613, 128] width 21 height 20
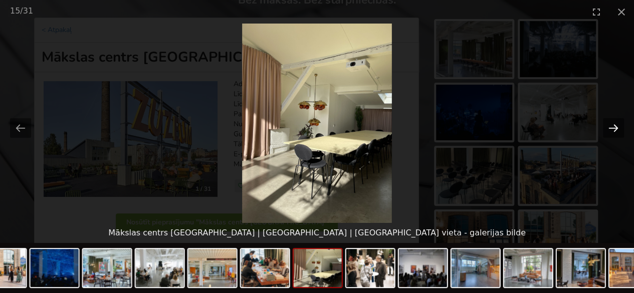
click at [611, 126] on button "Next slide" at bounding box center [613, 128] width 21 height 20
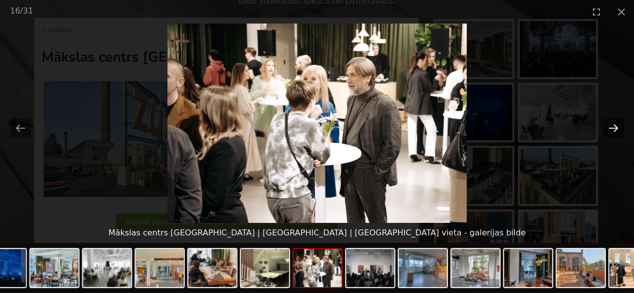
click at [611, 126] on button "Next slide" at bounding box center [613, 128] width 21 height 20
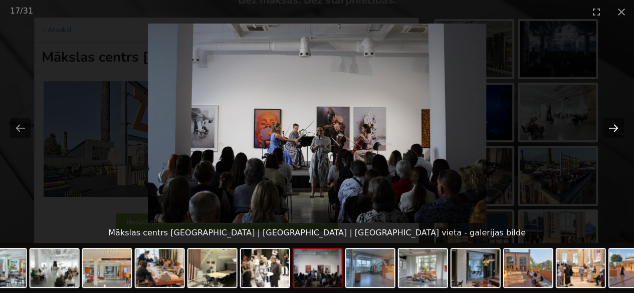
click at [611, 126] on button "Next slide" at bounding box center [613, 128] width 21 height 20
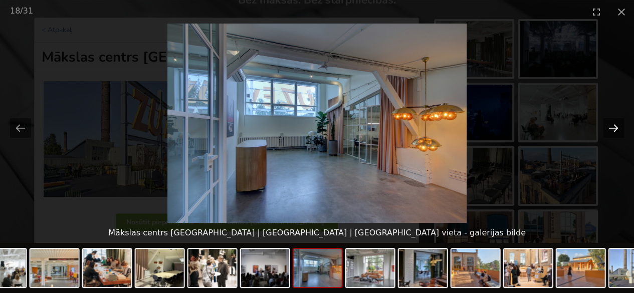
click at [611, 126] on button "Next slide" at bounding box center [613, 128] width 21 height 20
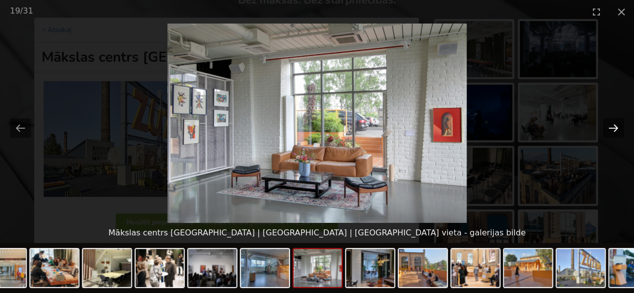
click at [611, 126] on button "Next slide" at bounding box center [613, 128] width 21 height 20
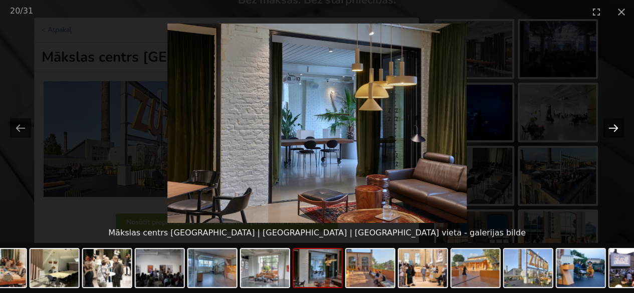
click at [611, 126] on button "Next slide" at bounding box center [613, 128] width 21 height 20
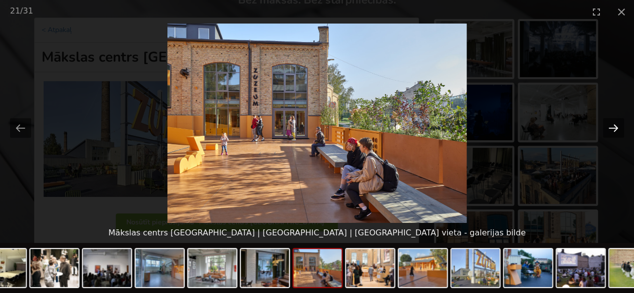
click at [611, 126] on button "Next slide" at bounding box center [613, 128] width 21 height 20
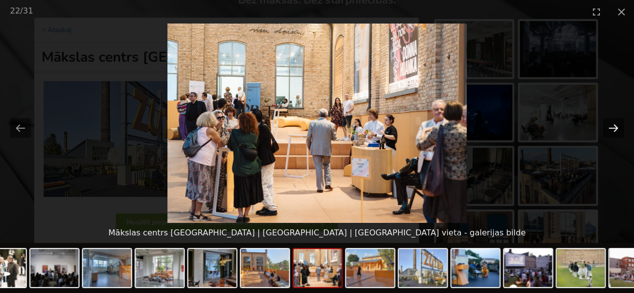
click at [611, 126] on button "Next slide" at bounding box center [613, 128] width 21 height 20
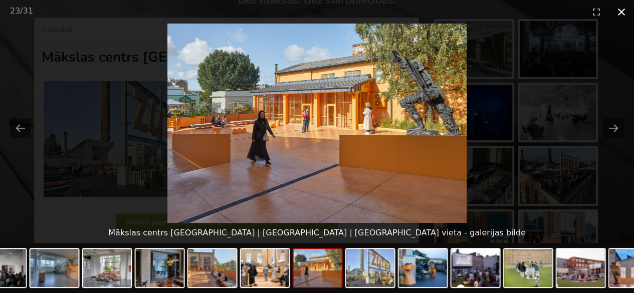
click at [618, 10] on button "Close gallery" at bounding box center [621, 12] width 25 height 24
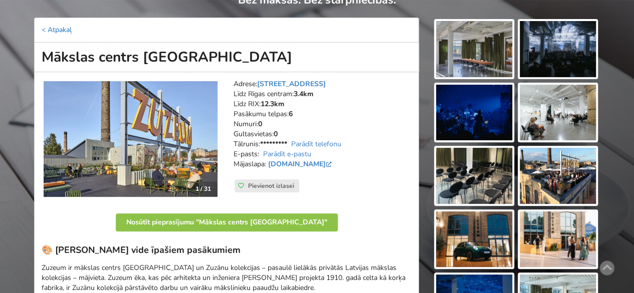
click at [52, 27] on link "< Atpakaļ" at bounding box center [57, 30] width 30 height 10
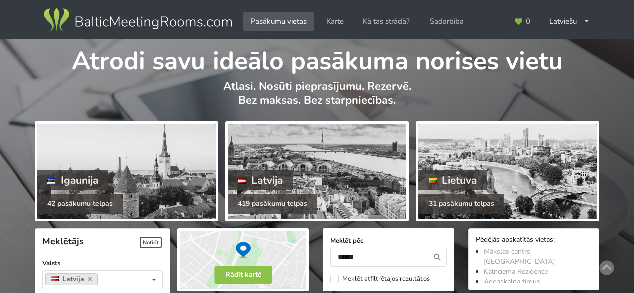
scroll to position [225, 0]
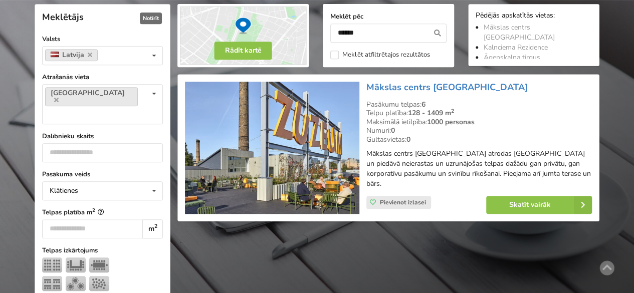
click at [151, 18] on span "Notīrīt" at bounding box center [151, 19] width 22 height 12
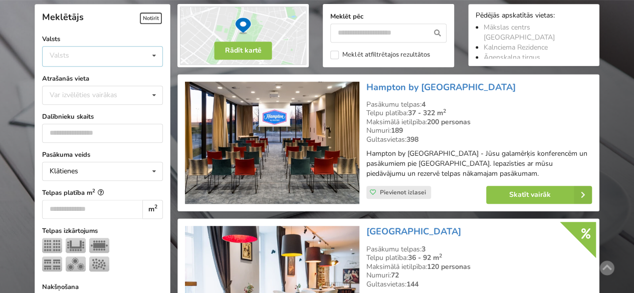
click at [59, 55] on div "Valsts" at bounding box center [60, 55] width 20 height 9
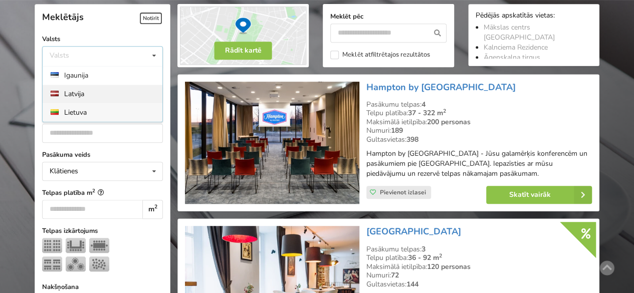
click at [81, 90] on div "Latvija" at bounding box center [103, 94] width 120 height 19
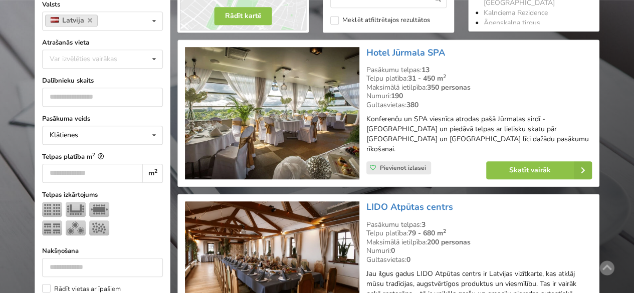
scroll to position [275, 0]
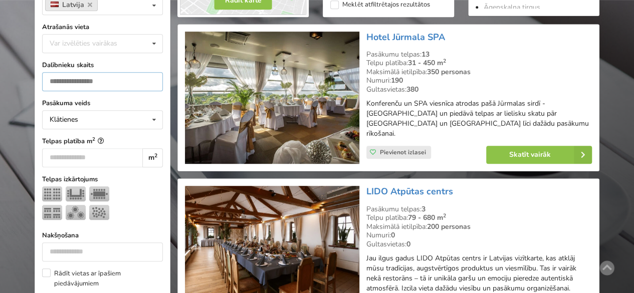
click at [85, 83] on input "number" at bounding box center [102, 81] width 121 height 19
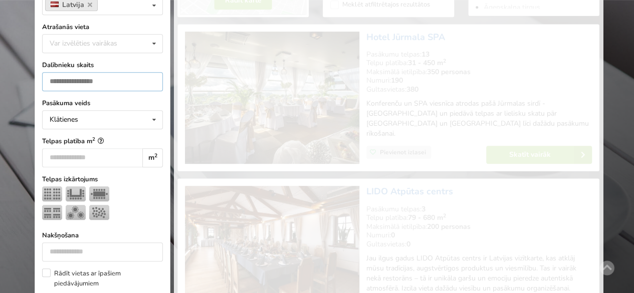
type input "*"
click at [152, 78] on input "*" at bounding box center [102, 81] width 121 height 19
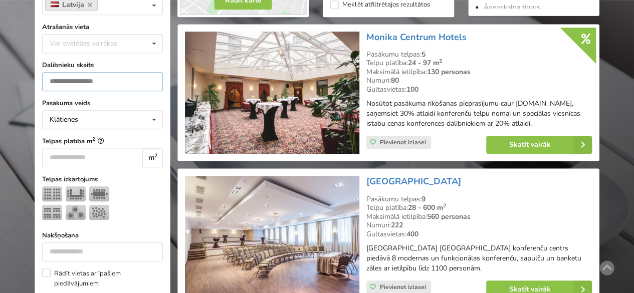
scroll to position [225, 0]
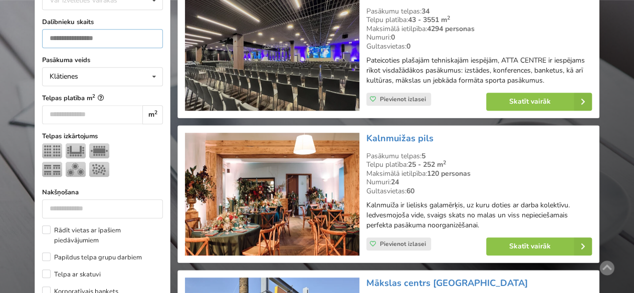
scroll to position [375, 0]
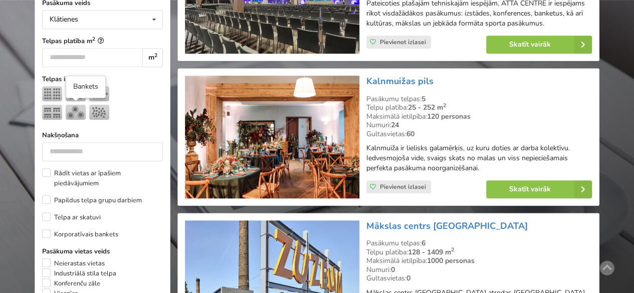
type input "**"
click at [74, 108] on img at bounding box center [76, 112] width 20 height 15
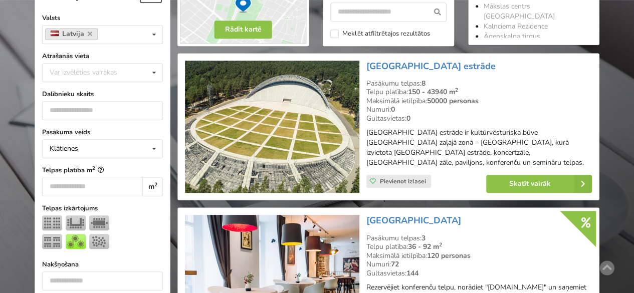
scroll to position [225, 0]
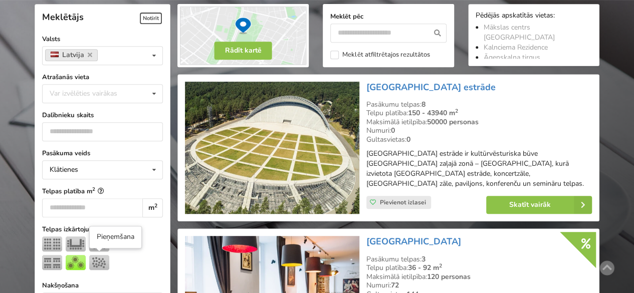
click at [106, 261] on img at bounding box center [99, 262] width 20 height 15
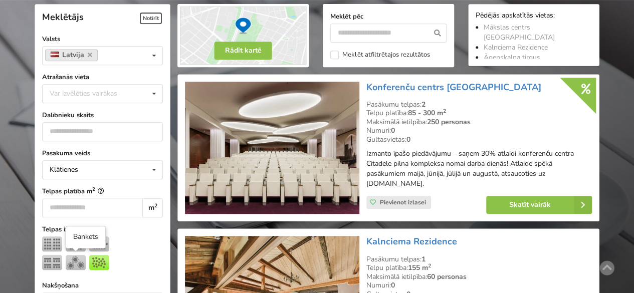
click at [76, 261] on img at bounding box center [76, 262] width 20 height 15
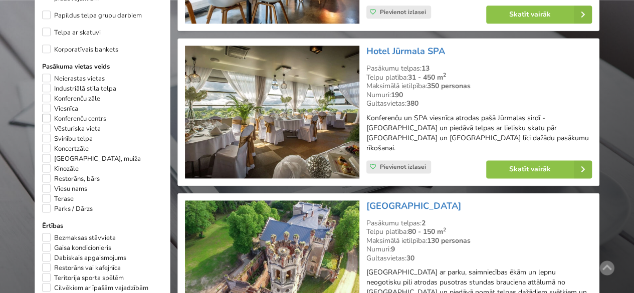
scroll to position [575, 0]
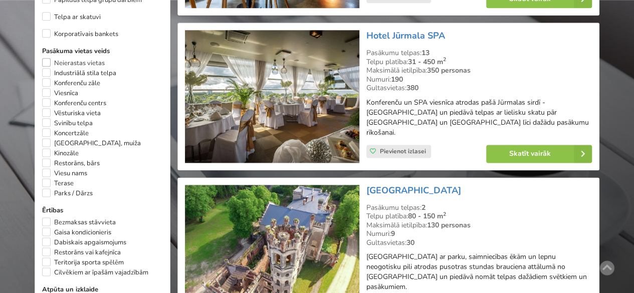
click at [69, 64] on label "Neierastas vietas" at bounding box center [73, 63] width 63 height 10
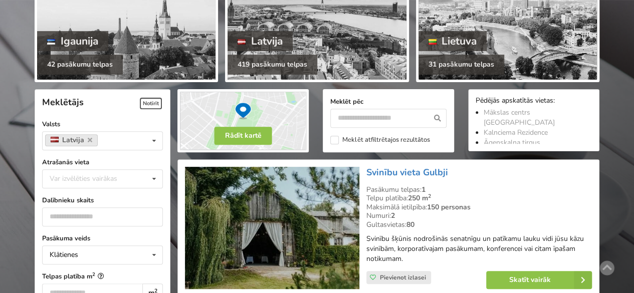
scroll to position [124, 0]
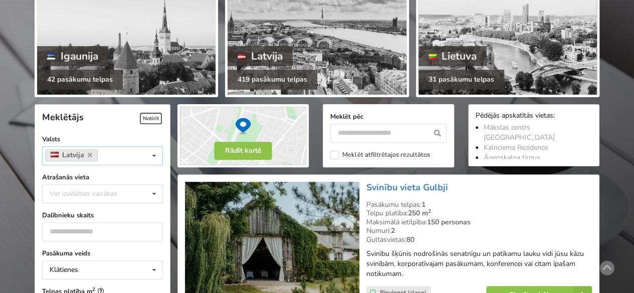
click at [88, 154] on icon at bounding box center [90, 155] width 5 height 7
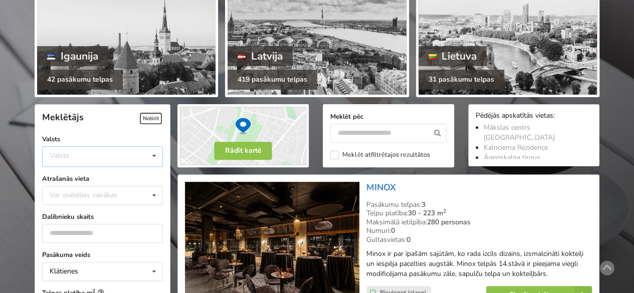
scroll to position [225, 0]
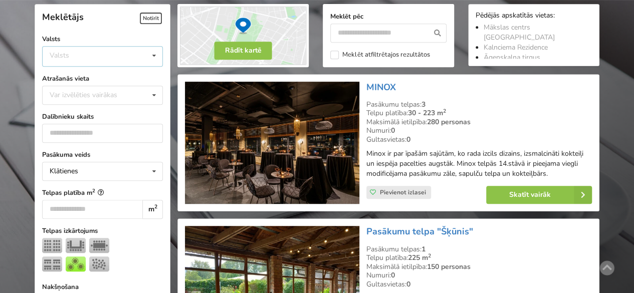
click at [123, 55] on div "Valsts Igaunija Latvija Lietuva" at bounding box center [102, 56] width 121 height 21
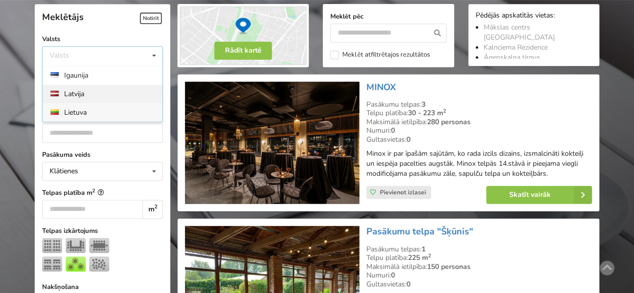
click at [72, 92] on div "Latvija" at bounding box center [103, 94] width 120 height 19
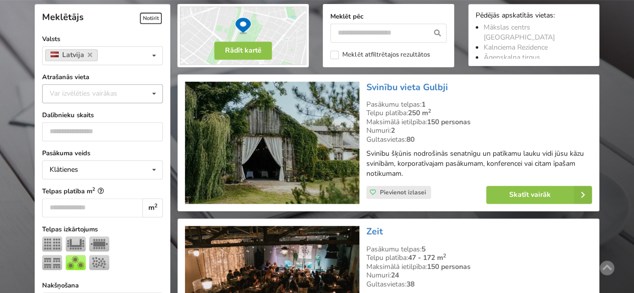
click at [78, 91] on div "Var izvēlēties vairākas" at bounding box center [93, 94] width 93 height 12
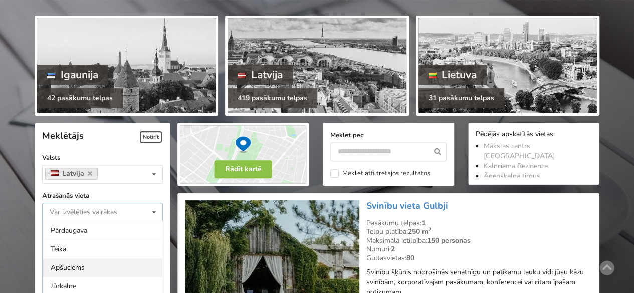
scroll to position [200, 0]
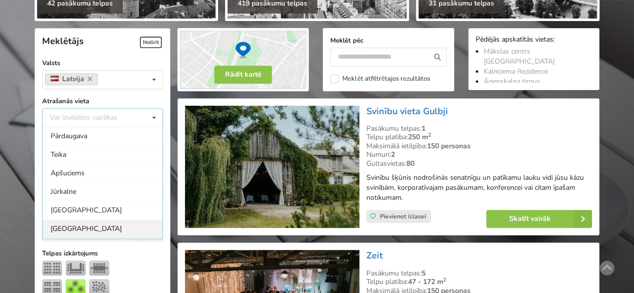
click at [61, 229] on div "Rīga" at bounding box center [103, 229] width 120 height 19
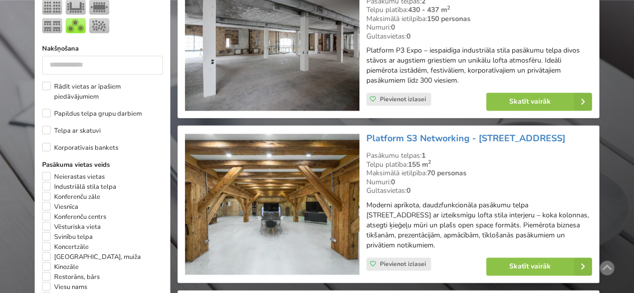
scroll to position [525, 0]
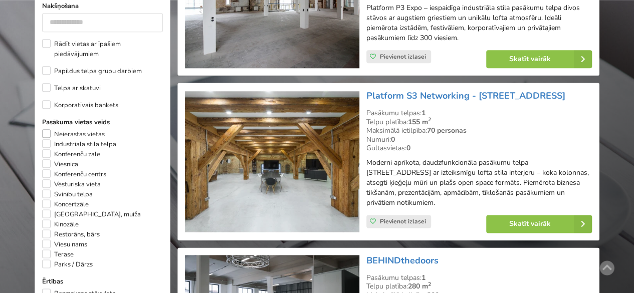
click at [44, 129] on label "Neierastas vietas" at bounding box center [73, 134] width 63 height 10
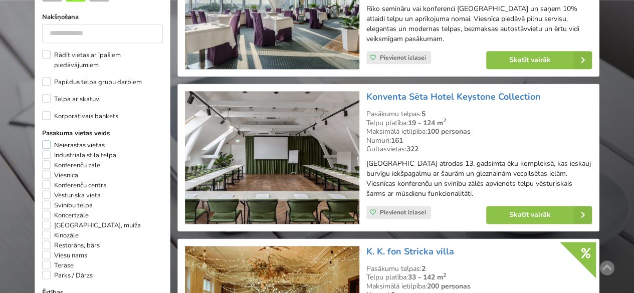
scroll to position [575, 0]
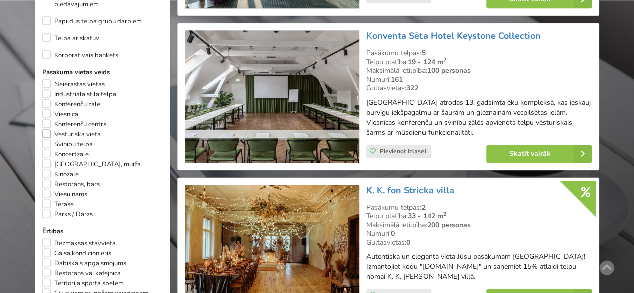
click at [70, 129] on label "Vēsturiska vieta" at bounding box center [71, 134] width 59 height 10
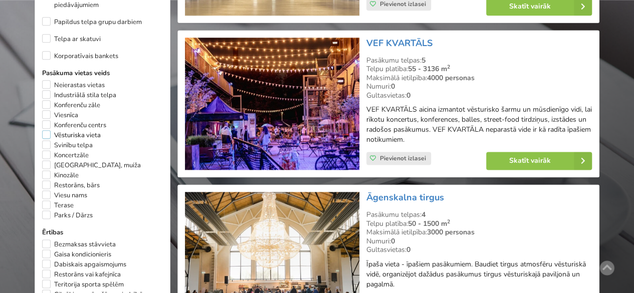
scroll to position [575, 0]
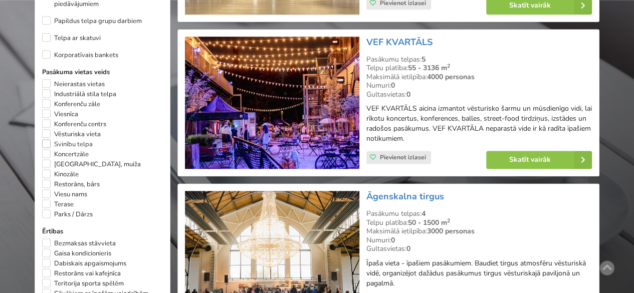
click at [72, 139] on label "Svinību telpa" at bounding box center [67, 144] width 51 height 10
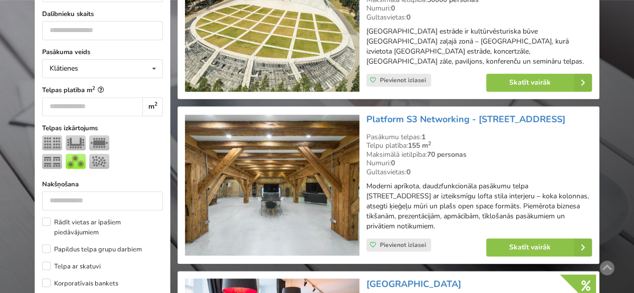
scroll to position [525, 0]
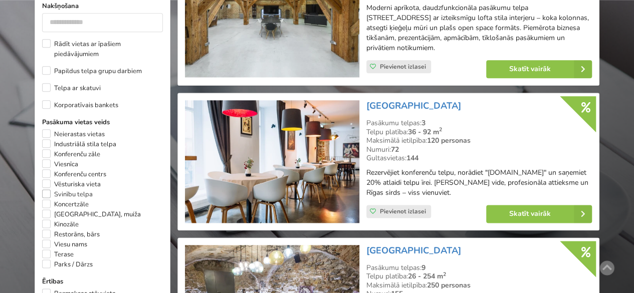
click at [68, 189] on label "Svinību telpa" at bounding box center [67, 194] width 51 height 10
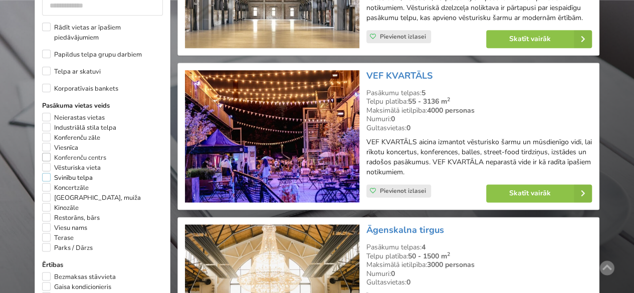
scroll to position [525, 0]
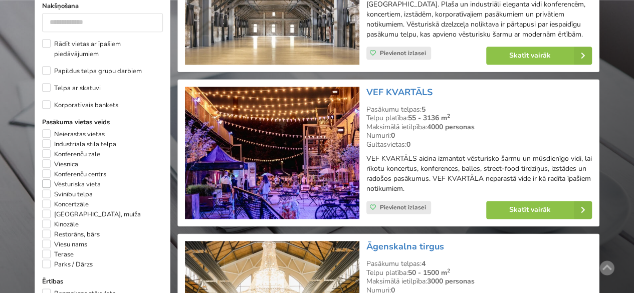
click at [46, 179] on label "Vēsturiska vieta" at bounding box center [71, 184] width 59 height 10
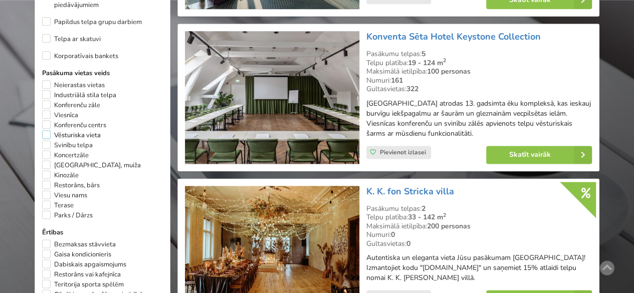
scroll to position [575, 0]
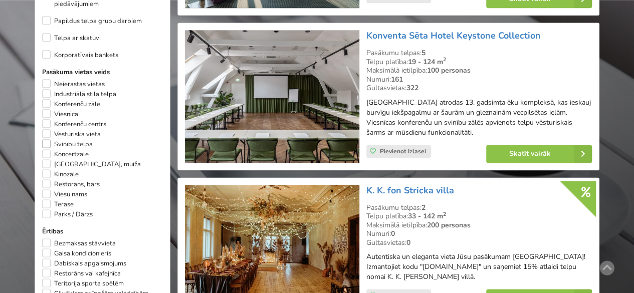
click at [74, 139] on label "Svinību telpa" at bounding box center [67, 144] width 51 height 10
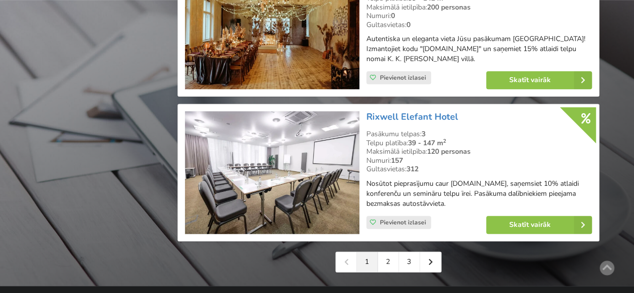
scroll to position [2280, 0]
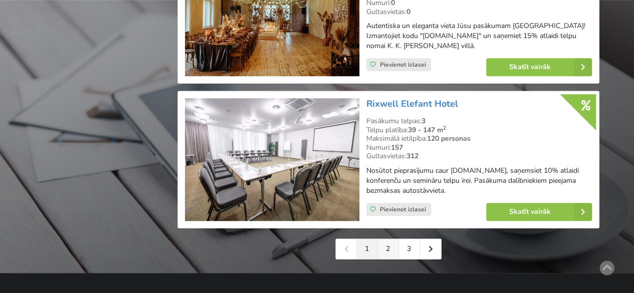
click at [389, 239] on link "2" at bounding box center [388, 249] width 21 height 20
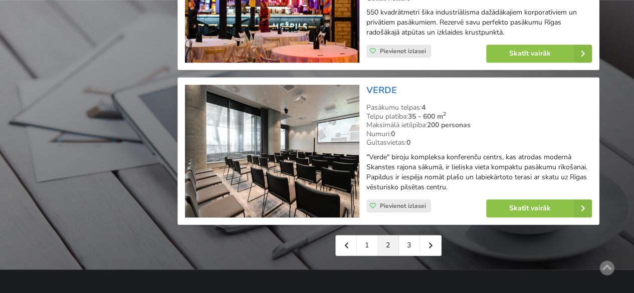
scroll to position [2306, 0]
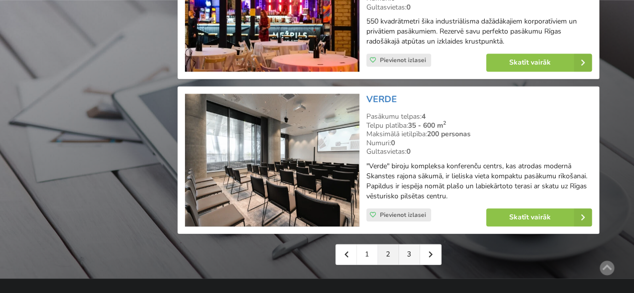
click at [408, 250] on link "3" at bounding box center [409, 255] width 21 height 20
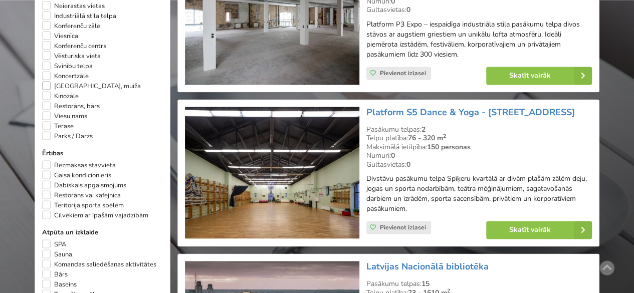
scroll to position [601, 0]
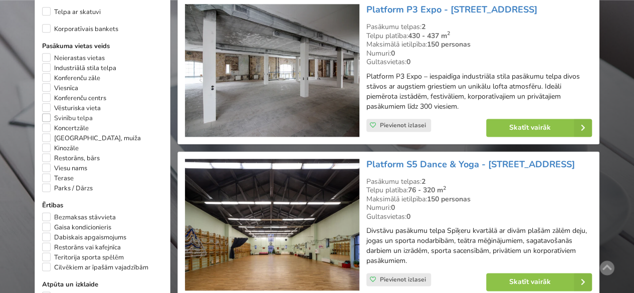
click at [47, 113] on label "Svinību telpa" at bounding box center [67, 118] width 51 height 10
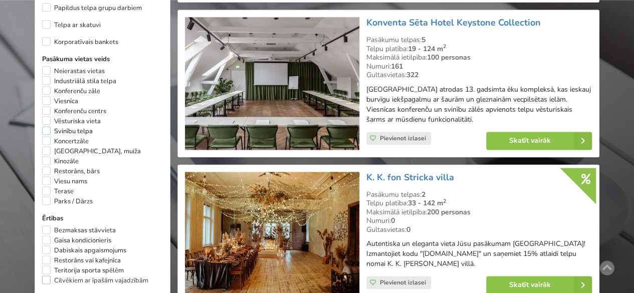
scroll to position [575, 0]
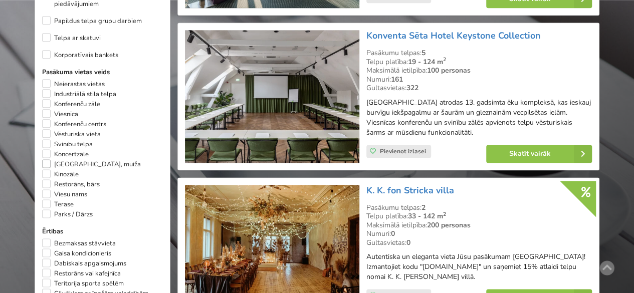
click at [70, 159] on label "[GEOGRAPHIC_DATA], muiža" at bounding box center [91, 164] width 99 height 10
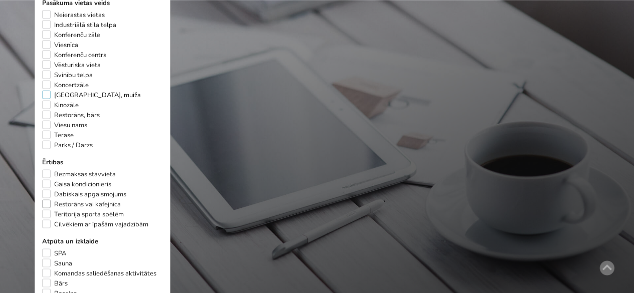
scroll to position [676, 0]
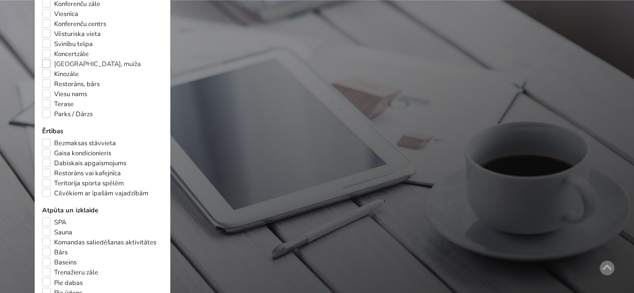
click at [45, 59] on label "[GEOGRAPHIC_DATA], muiža" at bounding box center [91, 64] width 99 height 10
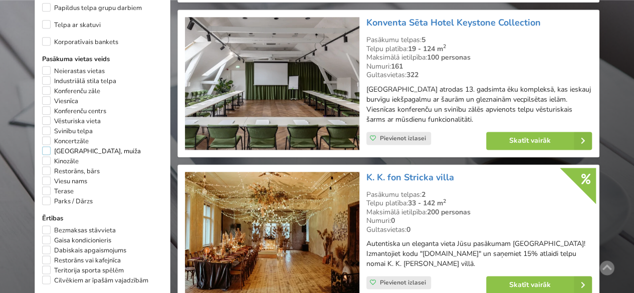
scroll to position [575, 0]
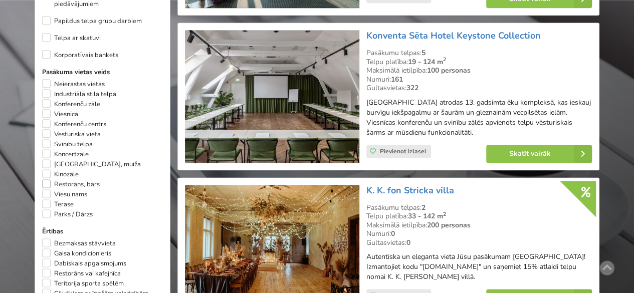
click at [72, 179] on label "Restorāns, bārs" at bounding box center [71, 184] width 58 height 10
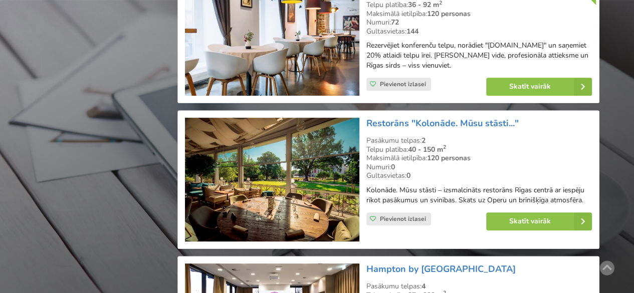
scroll to position [2129, 0]
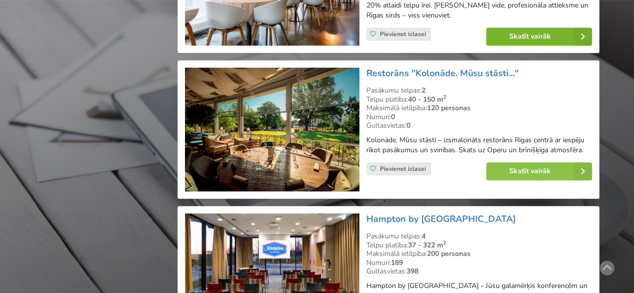
click at [544, 46] on link "Skatīt vairāk" at bounding box center [539, 37] width 106 height 18
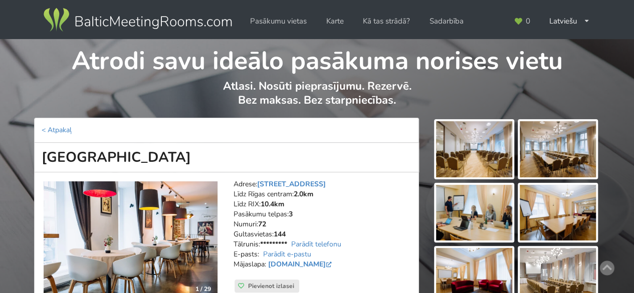
click at [481, 154] on img at bounding box center [474, 149] width 76 height 56
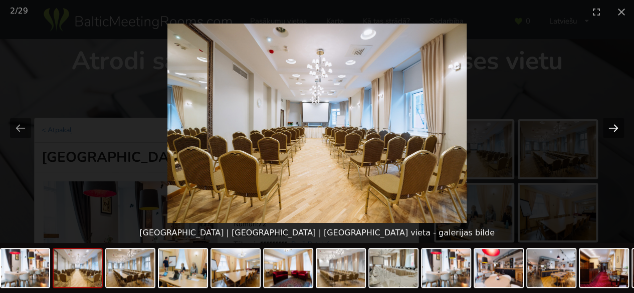
click at [611, 129] on button "Next slide" at bounding box center [613, 128] width 21 height 20
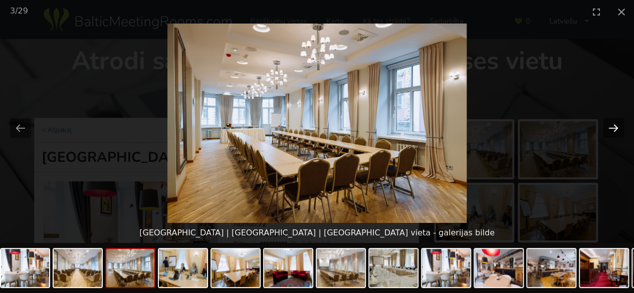
click at [611, 129] on button "Next slide" at bounding box center [613, 128] width 21 height 20
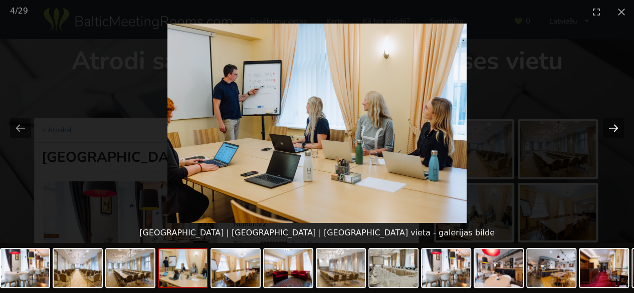
click at [611, 129] on button "Next slide" at bounding box center [613, 128] width 21 height 20
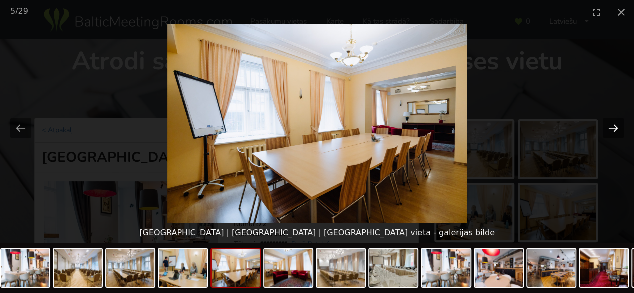
click at [611, 129] on button "Next slide" at bounding box center [613, 128] width 21 height 20
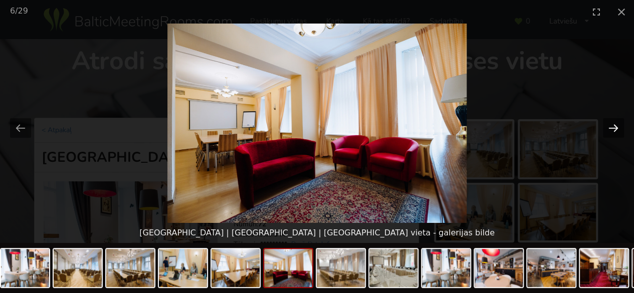
click at [611, 129] on button "Next slide" at bounding box center [613, 128] width 21 height 20
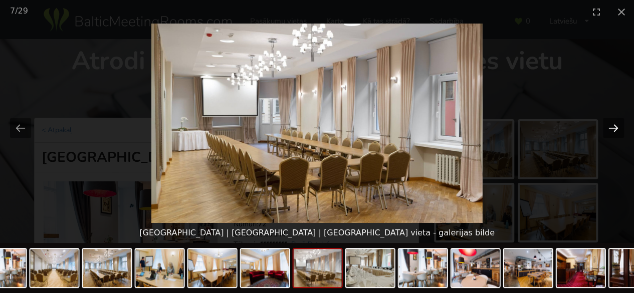
click at [611, 129] on button "Next slide" at bounding box center [613, 128] width 21 height 20
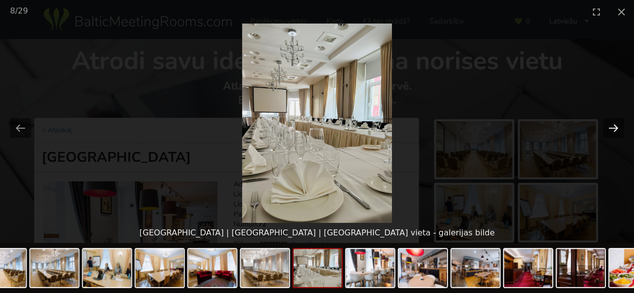
click at [611, 129] on button "Next slide" at bounding box center [613, 128] width 21 height 20
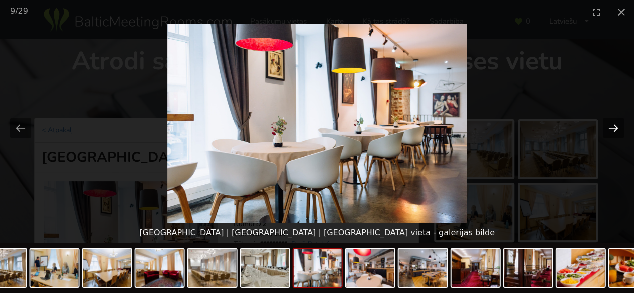
click at [611, 129] on button "Next slide" at bounding box center [613, 128] width 21 height 20
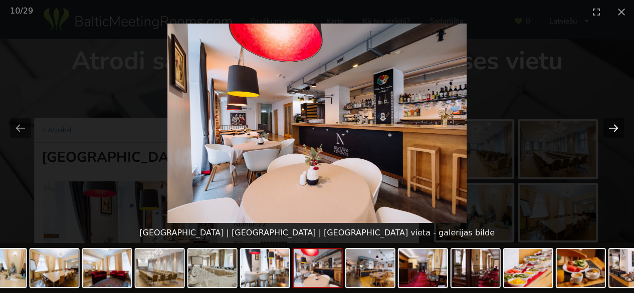
click at [611, 129] on button "Next slide" at bounding box center [613, 128] width 21 height 20
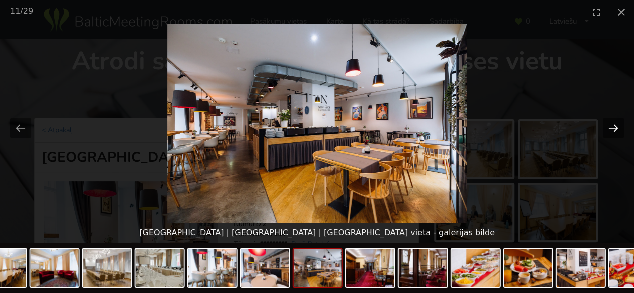
click at [611, 129] on button "Next slide" at bounding box center [613, 128] width 21 height 20
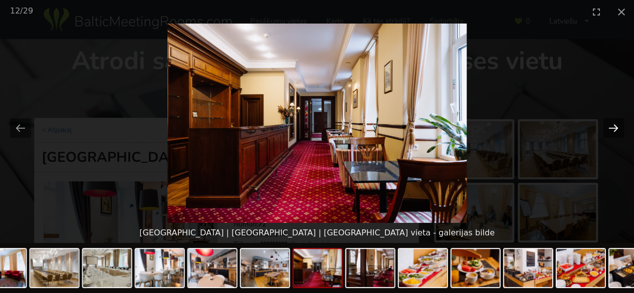
click at [611, 129] on button "Next slide" at bounding box center [613, 128] width 21 height 20
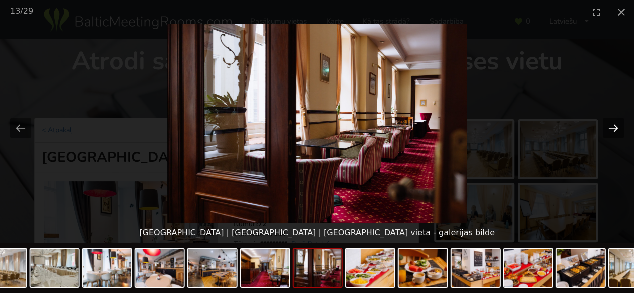
click at [611, 129] on button "Next slide" at bounding box center [613, 128] width 21 height 20
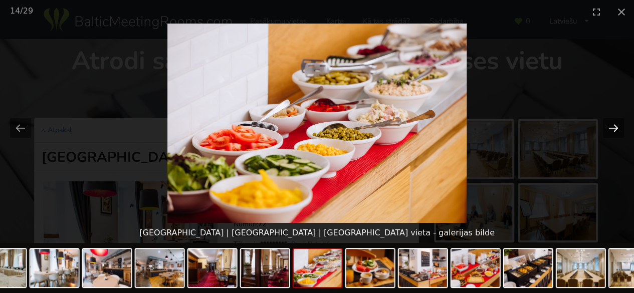
click at [611, 129] on button "Next slide" at bounding box center [613, 128] width 21 height 20
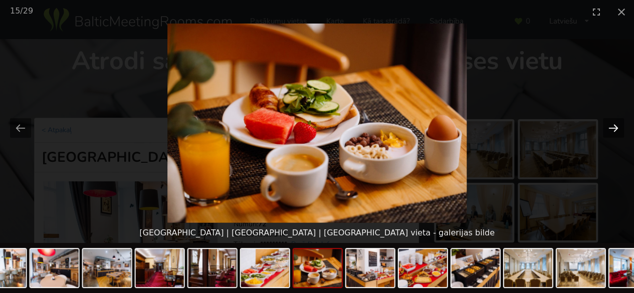
click at [611, 129] on button "Next slide" at bounding box center [613, 128] width 21 height 20
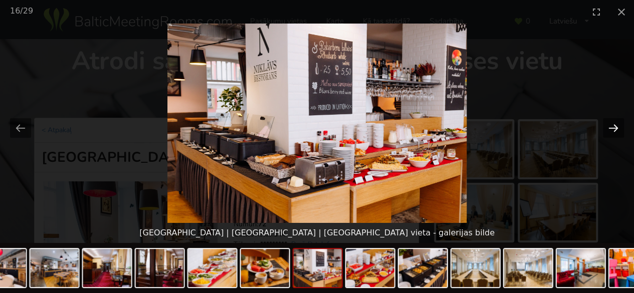
click at [611, 129] on button "Next slide" at bounding box center [613, 128] width 21 height 20
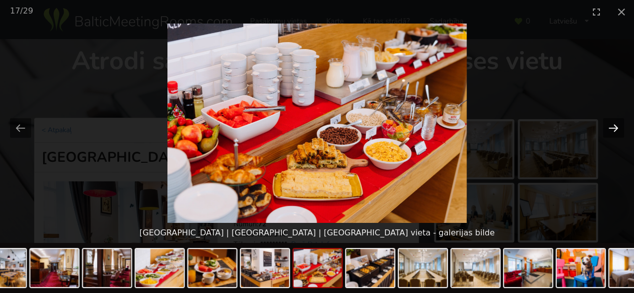
click at [611, 129] on button "Next slide" at bounding box center [613, 128] width 21 height 20
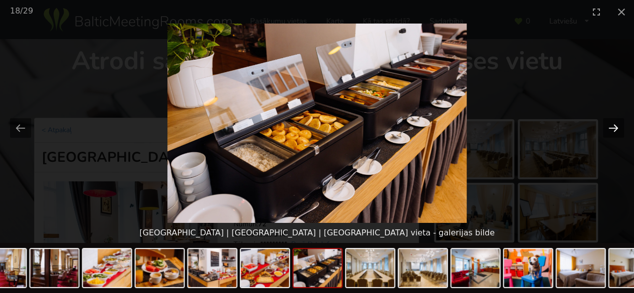
click at [611, 129] on button "Next slide" at bounding box center [613, 128] width 21 height 20
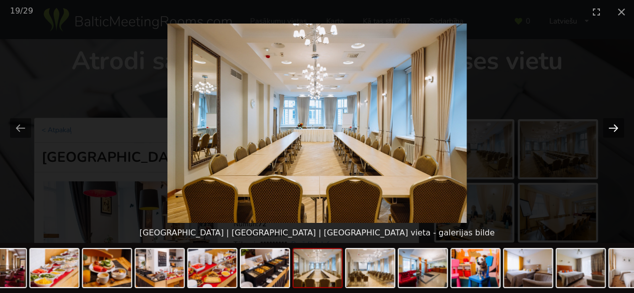
click at [611, 129] on button "Next slide" at bounding box center [613, 128] width 21 height 20
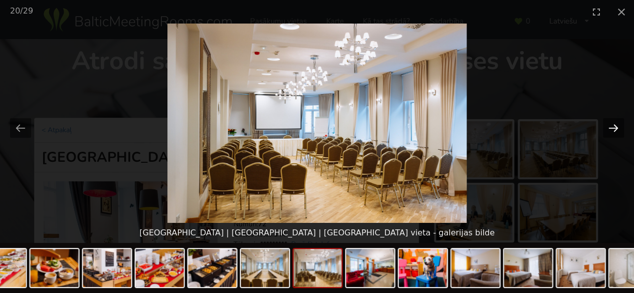
click at [611, 129] on button "Next slide" at bounding box center [613, 128] width 21 height 20
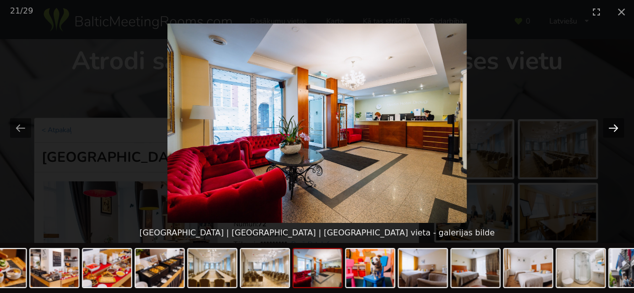
click at [611, 129] on button "Next slide" at bounding box center [613, 128] width 21 height 20
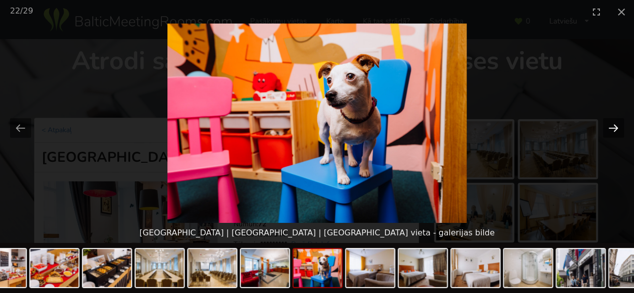
click at [611, 129] on button "Next slide" at bounding box center [613, 128] width 21 height 20
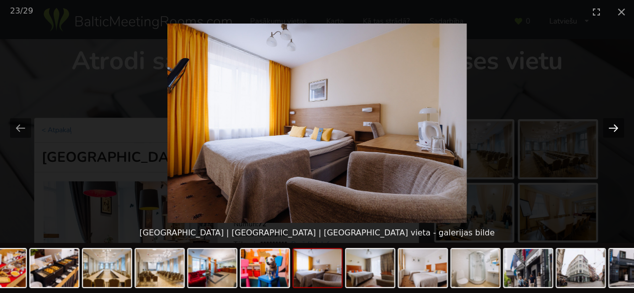
click at [611, 129] on button "Next slide" at bounding box center [613, 128] width 21 height 20
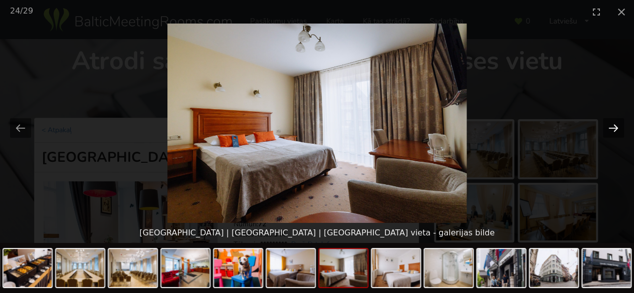
click at [611, 129] on button "Next slide" at bounding box center [613, 128] width 21 height 20
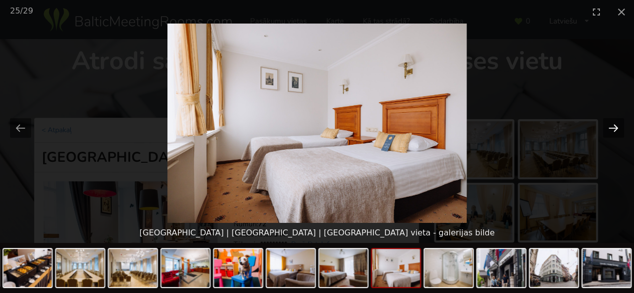
click at [611, 129] on button "Next slide" at bounding box center [613, 128] width 21 height 20
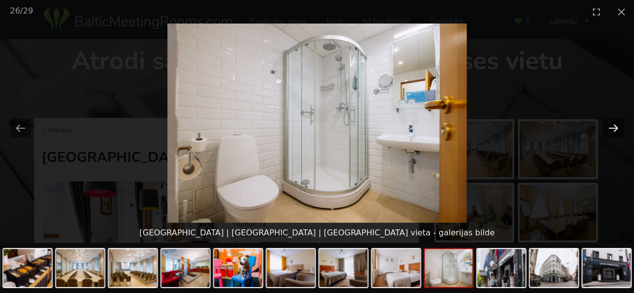
click at [611, 129] on button "Next slide" at bounding box center [613, 128] width 21 height 20
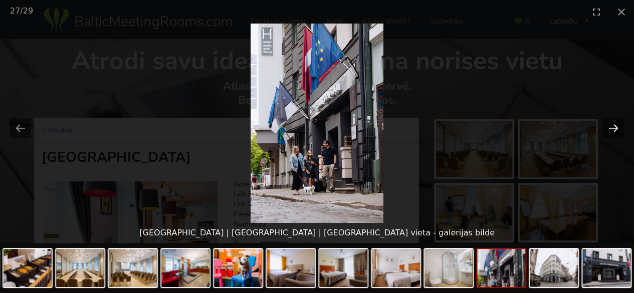
click at [611, 129] on button "Next slide" at bounding box center [613, 128] width 21 height 20
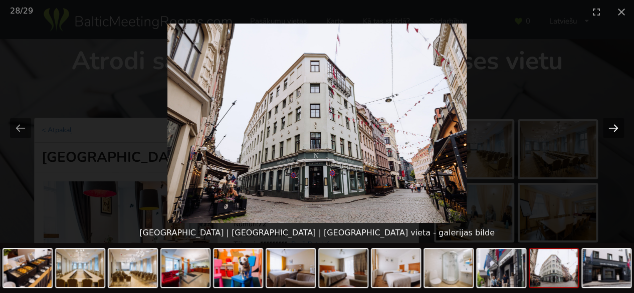
click at [611, 129] on button "Next slide" at bounding box center [613, 128] width 21 height 20
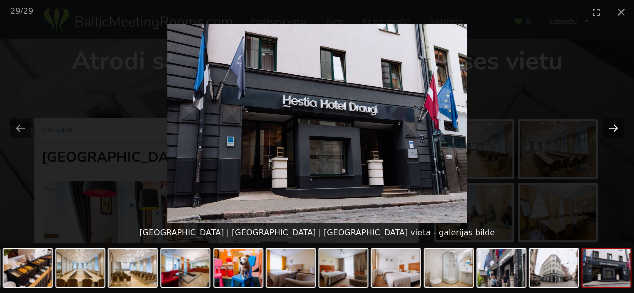
click at [611, 129] on button "Next slide" at bounding box center [613, 128] width 21 height 20
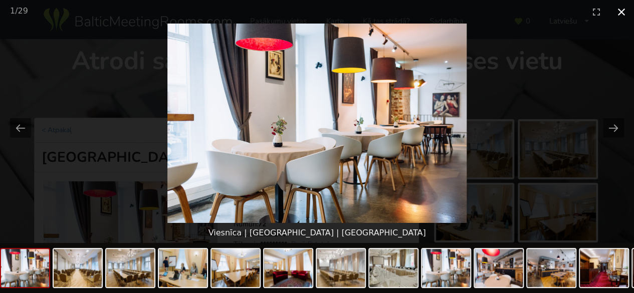
click at [621, 13] on button "Close gallery" at bounding box center [621, 12] width 25 height 24
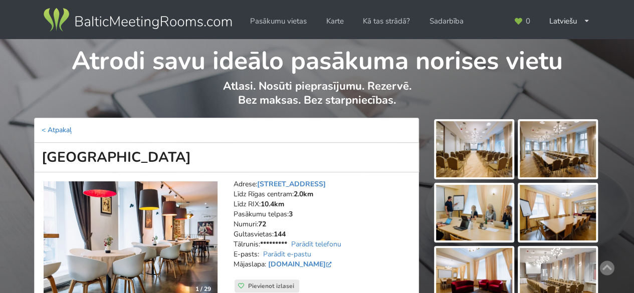
click at [56, 125] on p "< Atpakaļ" at bounding box center [226, 130] width 385 height 25
click at [56, 128] on link "< Atpakaļ" at bounding box center [57, 130] width 30 height 10
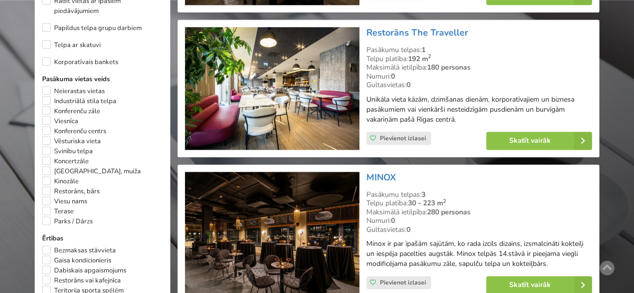
scroll to position [598, 0]
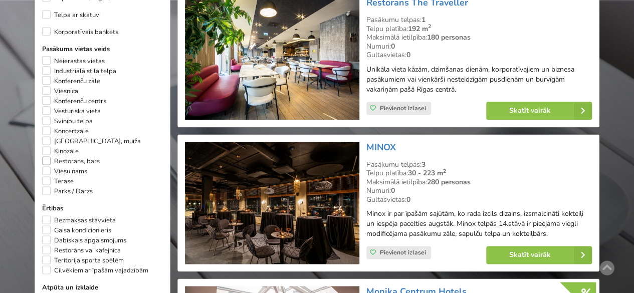
click at [45, 156] on label "Restorāns, bārs" at bounding box center [71, 161] width 58 height 10
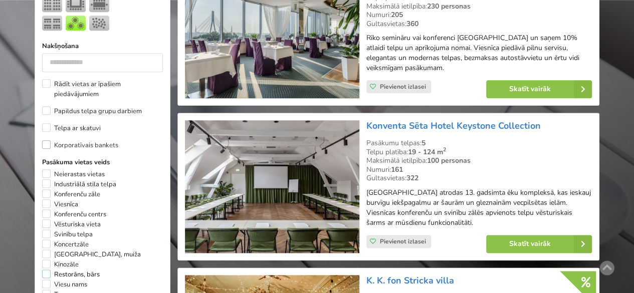
scroll to position [525, 0]
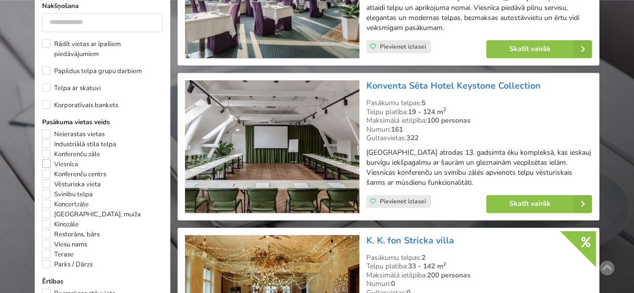
click at [71, 159] on label "Viesnīca" at bounding box center [60, 164] width 36 height 10
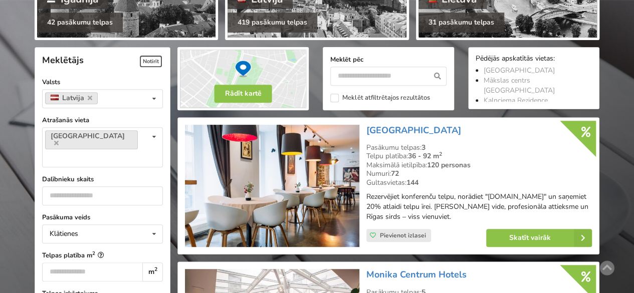
scroll to position [174, 0]
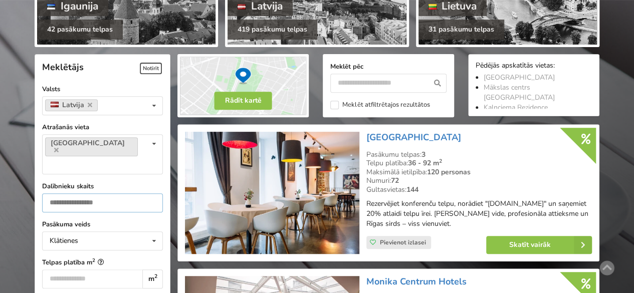
drag, startPoint x: 58, startPoint y: 182, endPoint x: 10, endPoint y: 180, distance: 47.7
click div "Atrodi savu ideālo pasākuma norises vietu Atlasi. Nosūti pieprasījumu. Rezervē.…"
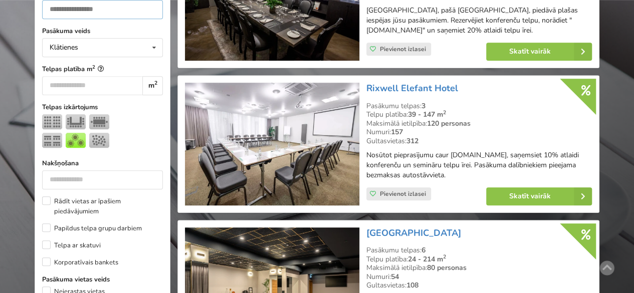
scroll to position [225, 0]
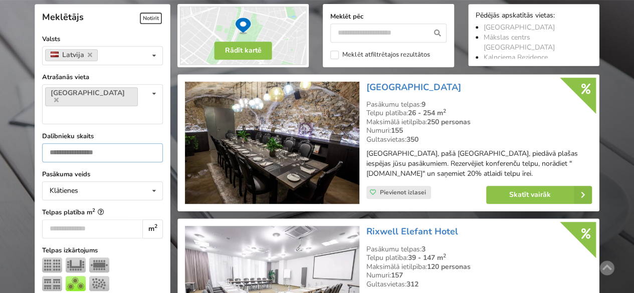
drag, startPoint x: 59, startPoint y: 131, endPoint x: 29, endPoint y: 132, distance: 29.6
click div "Atrodi savu ideālo pasākuma norises vietu Atlasi. Nosūti pieprasījumu. Rezervē.…"
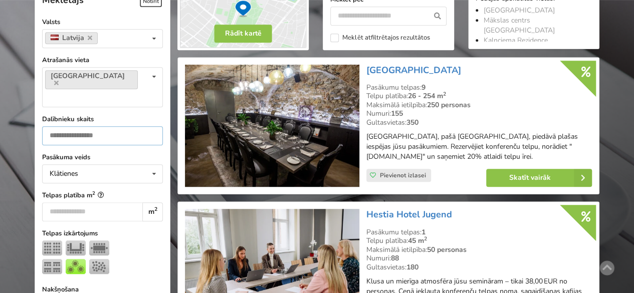
scroll to position [375, 0]
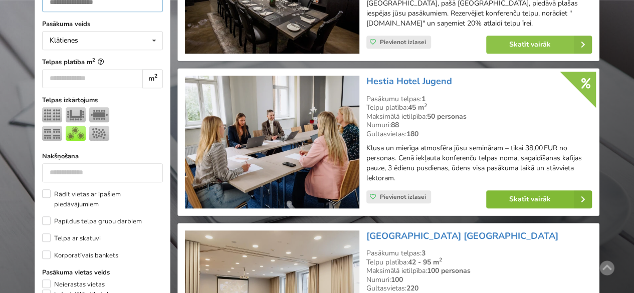
type input "**"
click link "Skatīt vairāk"
